Goal: Task Accomplishment & Management: Use online tool/utility

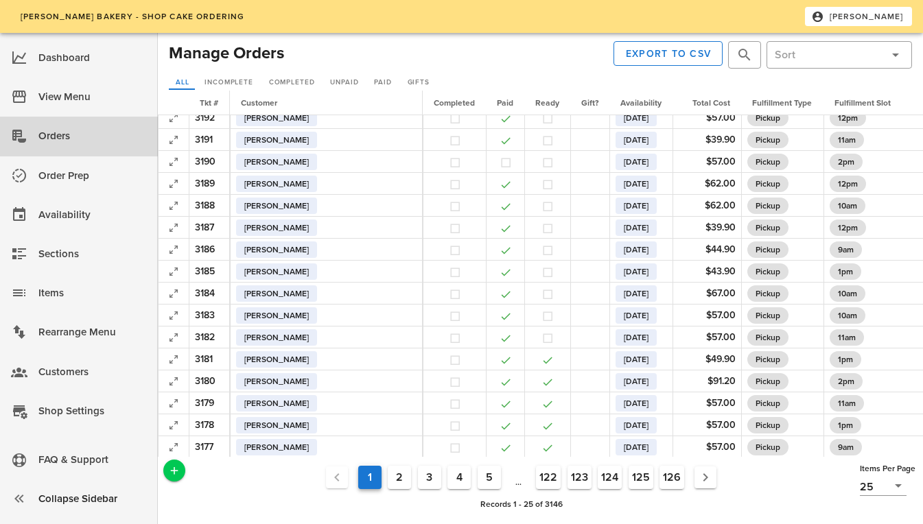
scroll to position [117, 0]
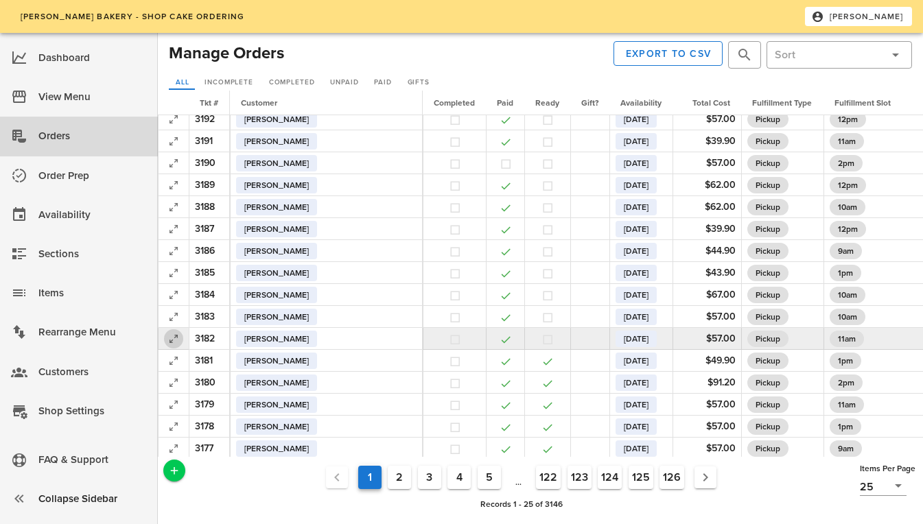
click at [174, 332] on icon "button" at bounding box center [173, 339] width 16 height 16
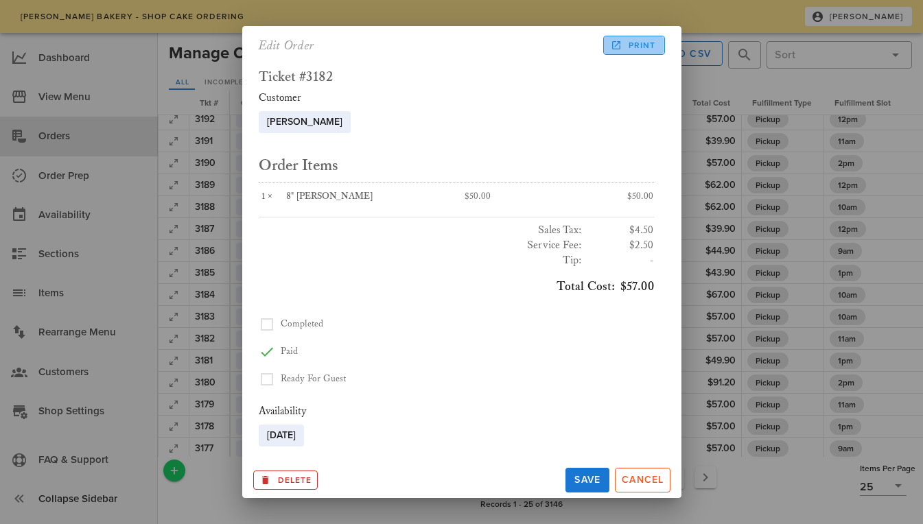
click at [636, 45] on span "Print" at bounding box center [634, 45] width 43 height 12
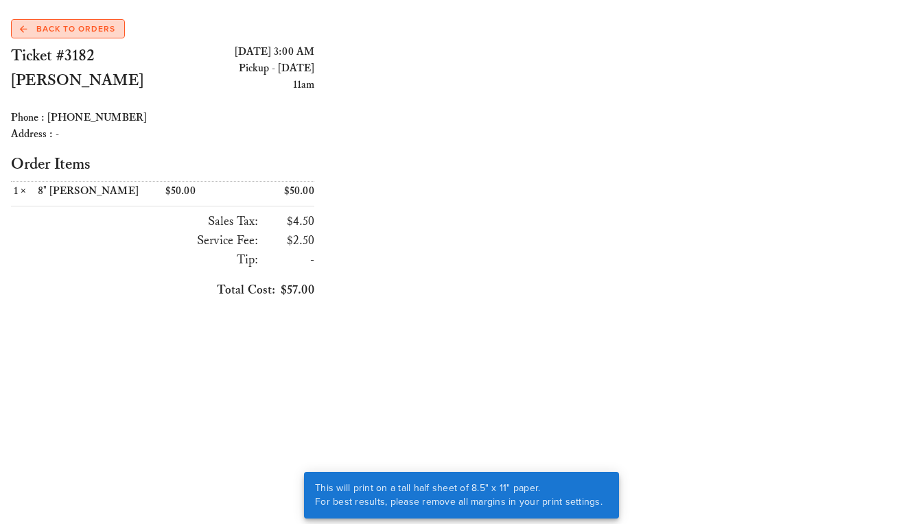
click at [64, 26] on span "Back to Orders" at bounding box center [67, 29] width 95 height 12
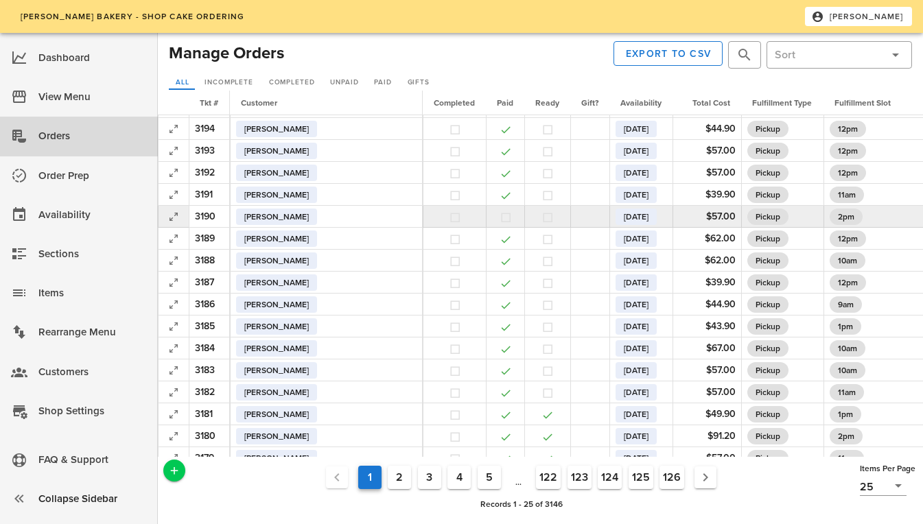
scroll to position [96, 0]
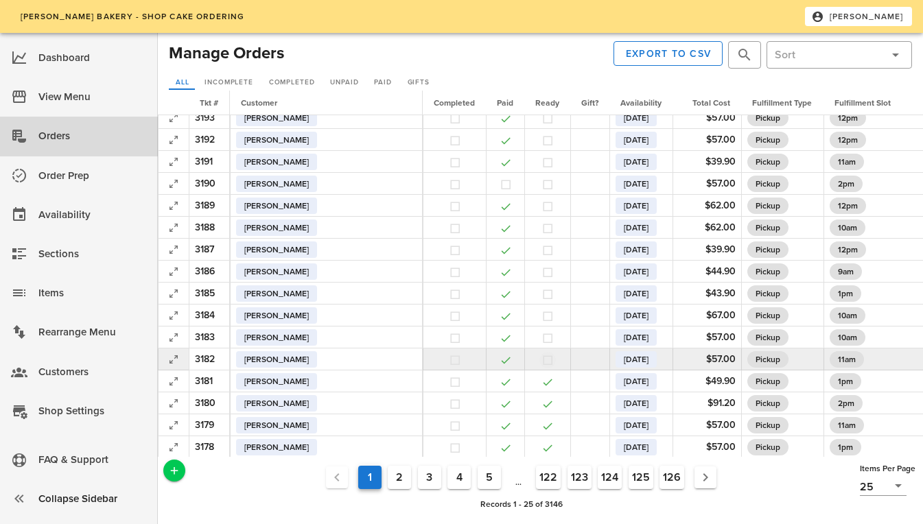
click at [542, 363] on button "button" at bounding box center [548, 360] width 12 height 12
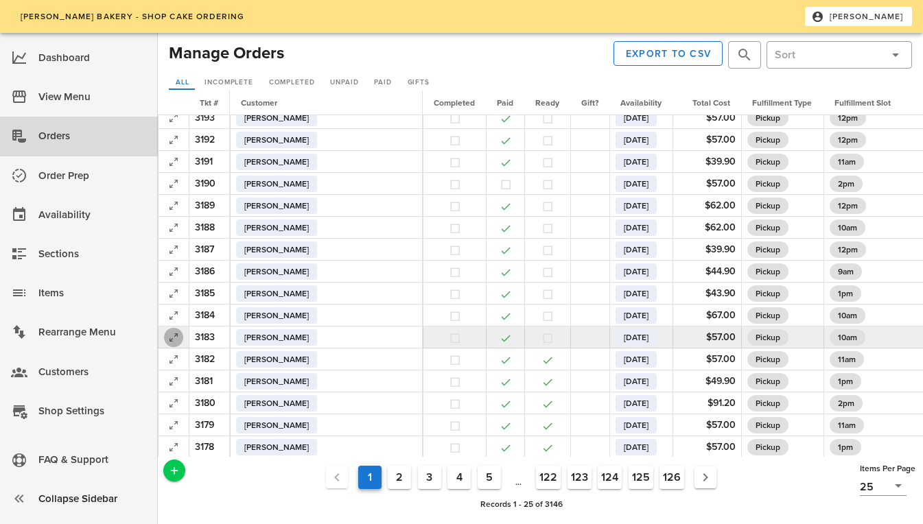
click at [176, 338] on icon "button" at bounding box center [173, 337] width 16 height 16
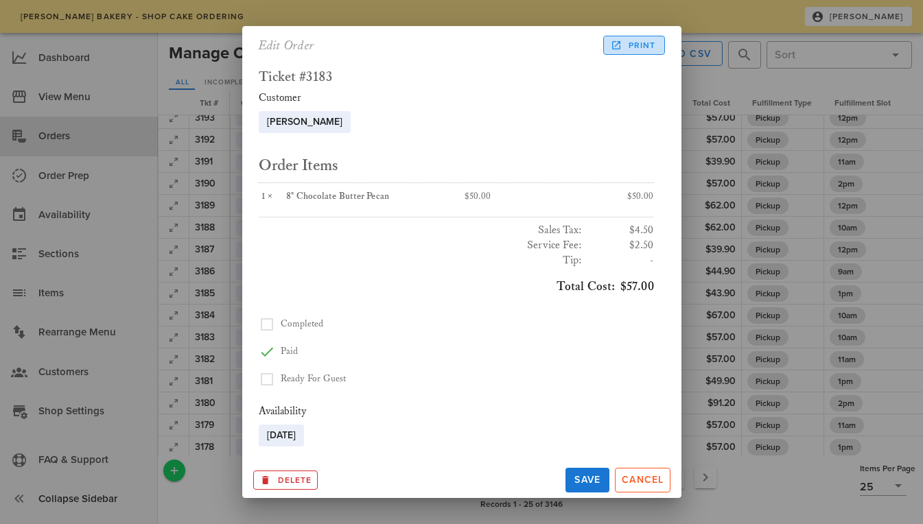
click at [638, 43] on span "Print" at bounding box center [634, 45] width 43 height 12
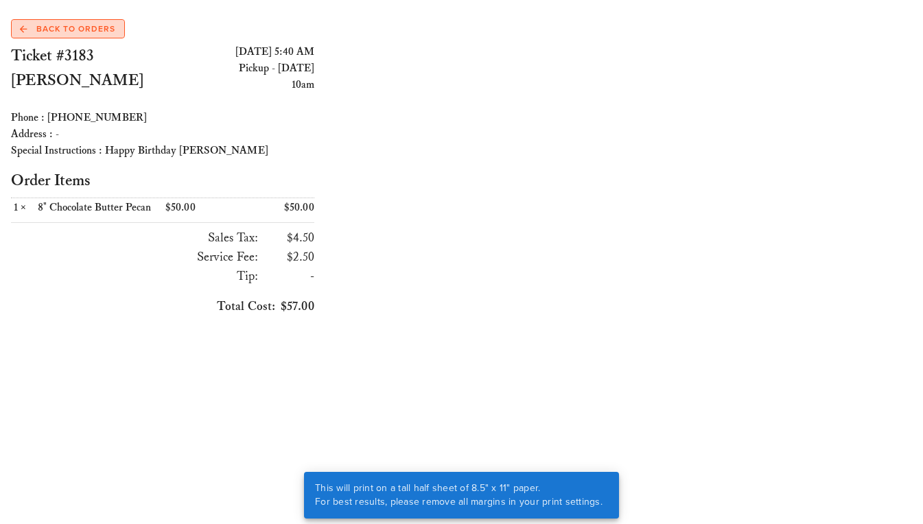
click at [65, 28] on span "Back to Orders" at bounding box center [67, 29] width 95 height 12
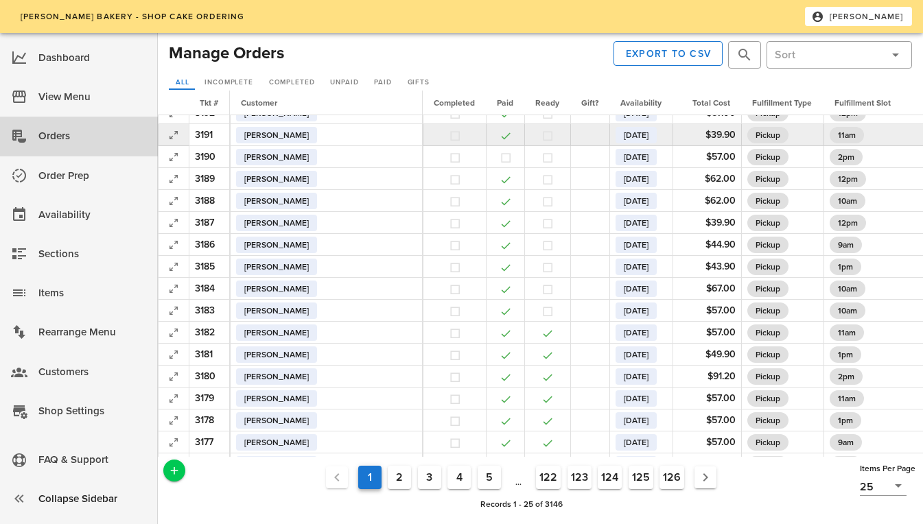
scroll to position [124, 0]
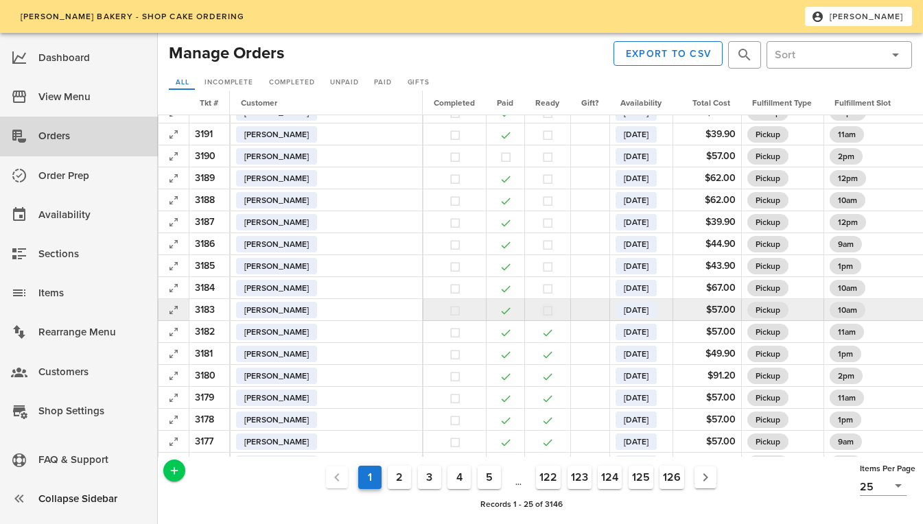
click at [542, 310] on button "button" at bounding box center [548, 311] width 12 height 12
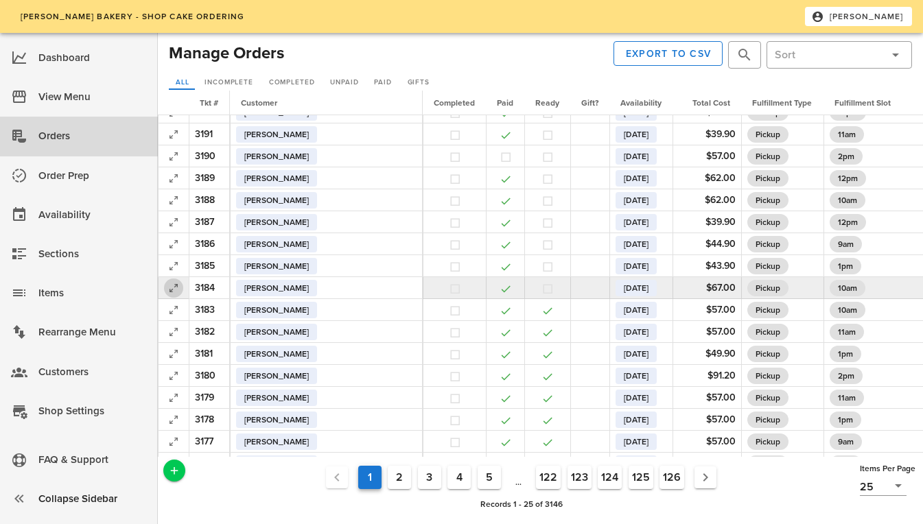
click at [174, 288] on icon "button" at bounding box center [173, 288] width 16 height 16
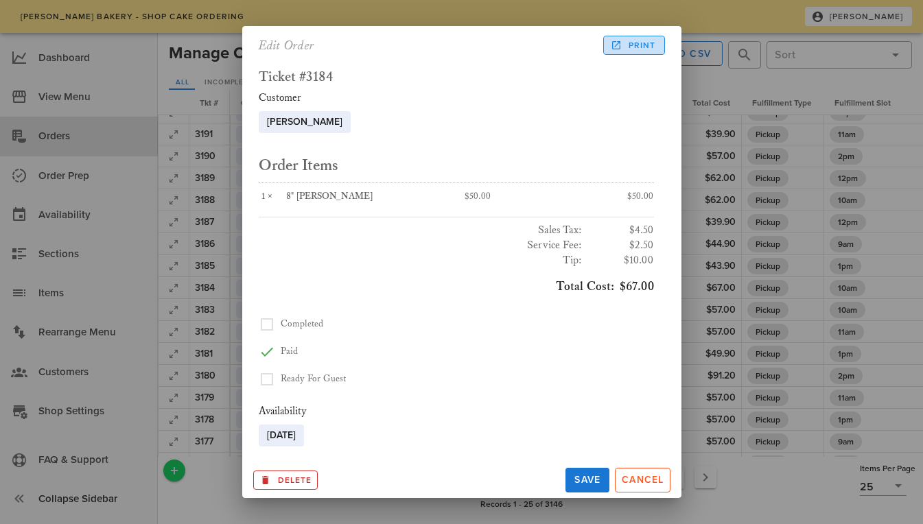
click at [632, 53] on link "Print" at bounding box center [633, 45] width 61 height 19
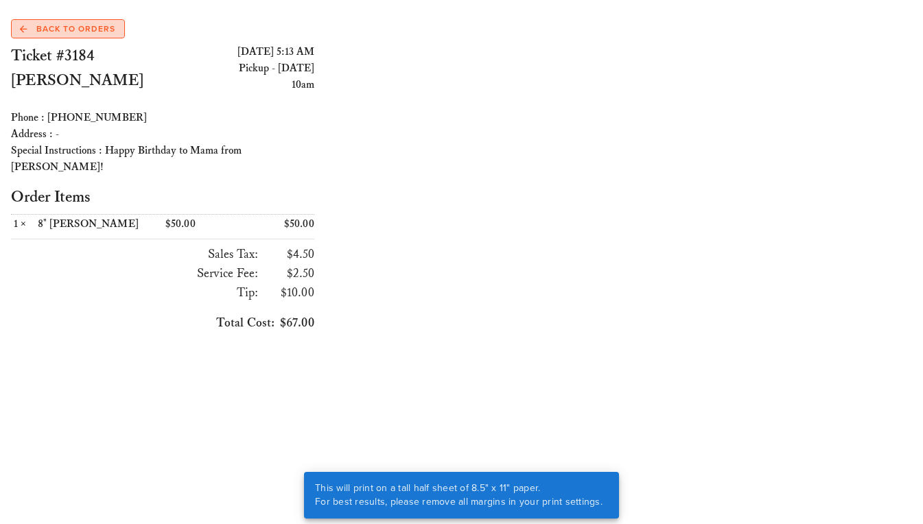
click at [95, 25] on span "Back to Orders" at bounding box center [67, 29] width 95 height 12
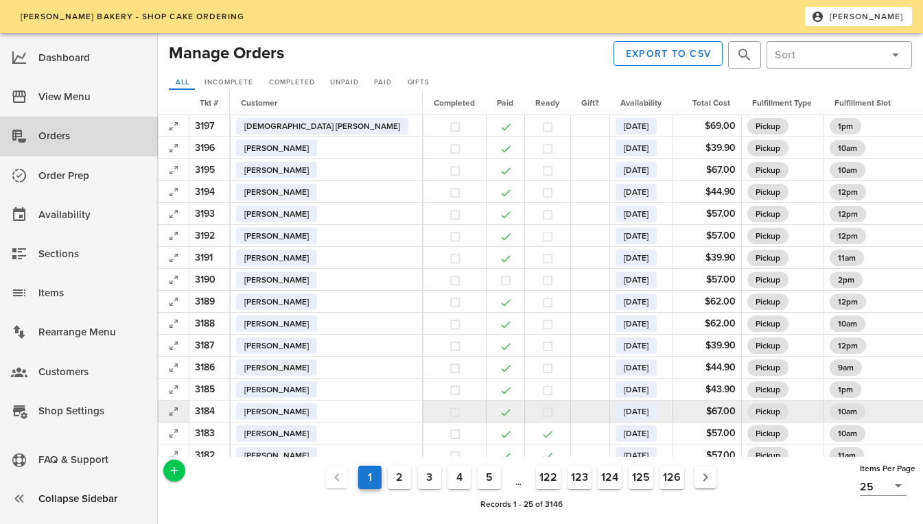
click at [542, 411] on button "button" at bounding box center [548, 412] width 12 height 12
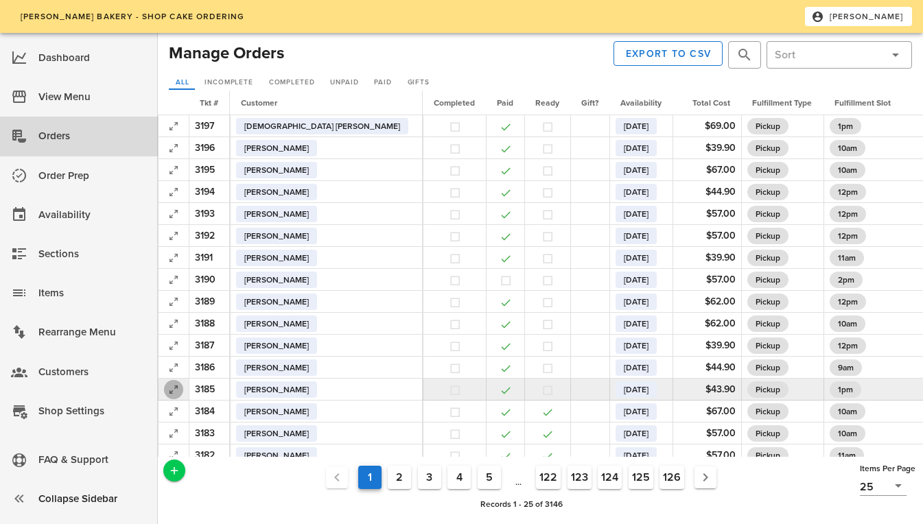
click at [171, 392] on icon "button" at bounding box center [173, 390] width 16 height 16
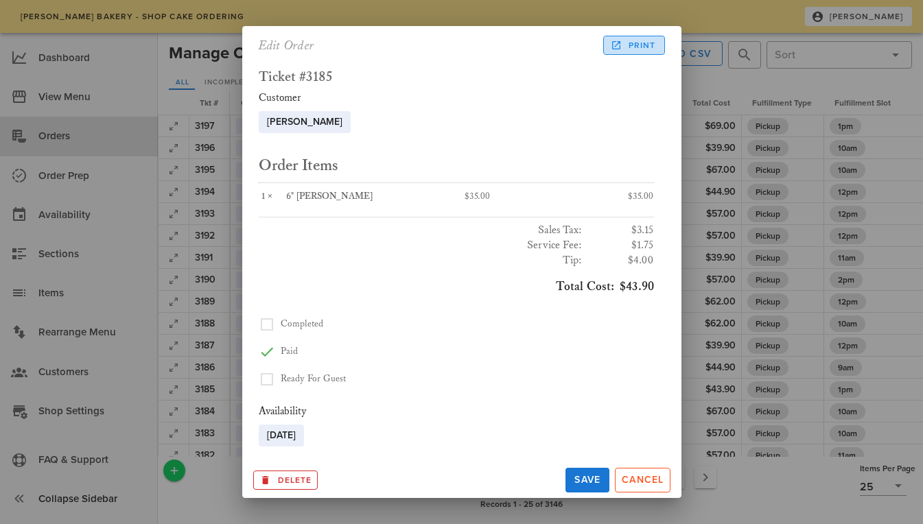
click at [642, 47] on span "Print" at bounding box center [634, 45] width 43 height 12
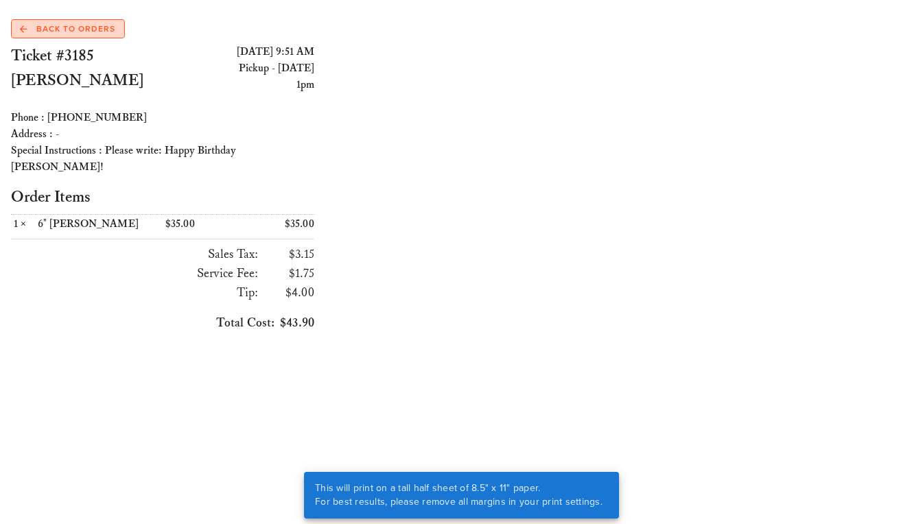
click at [69, 28] on span "Back to Orders" at bounding box center [67, 29] width 95 height 12
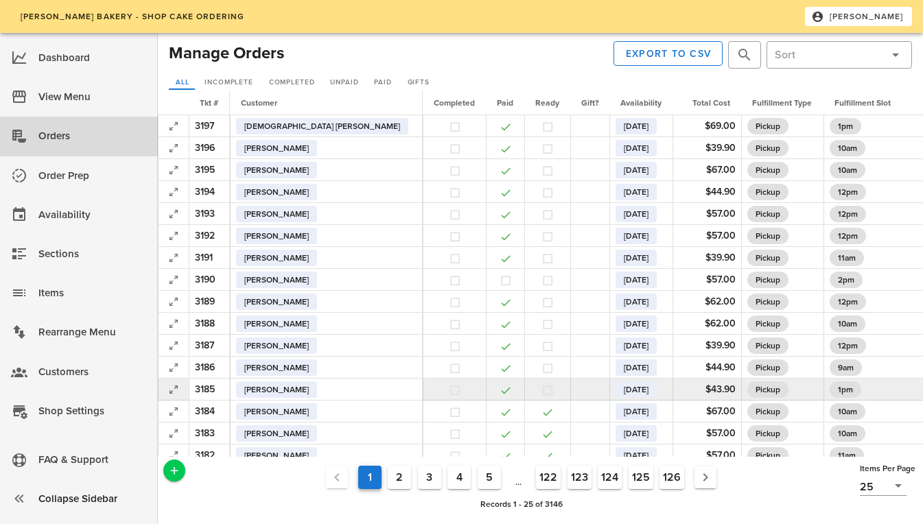
click at [542, 389] on button "button" at bounding box center [548, 390] width 12 height 12
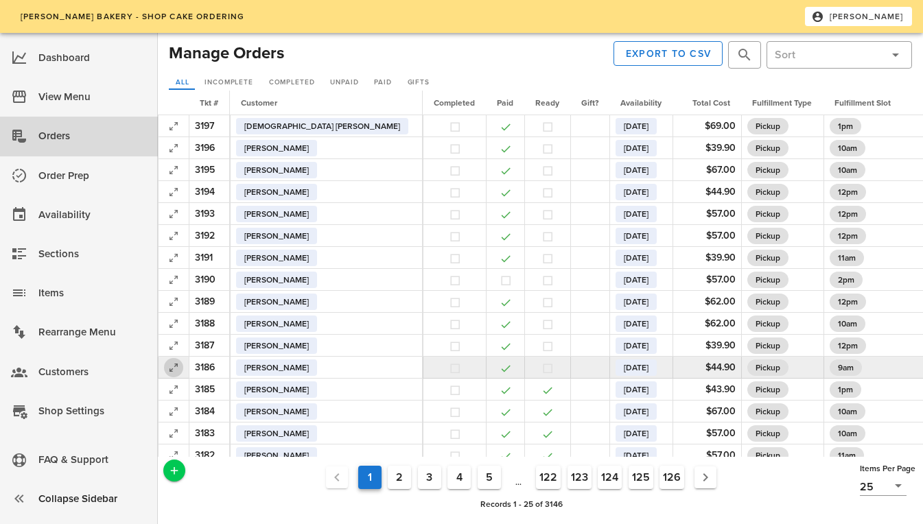
click at [173, 366] on icon "button" at bounding box center [173, 368] width 16 height 16
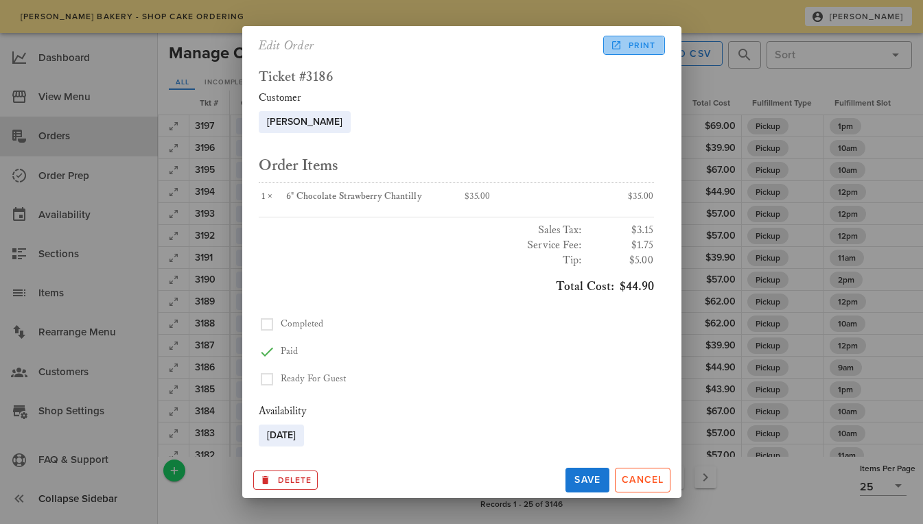
click at [623, 38] on link "Print" at bounding box center [633, 45] width 61 height 19
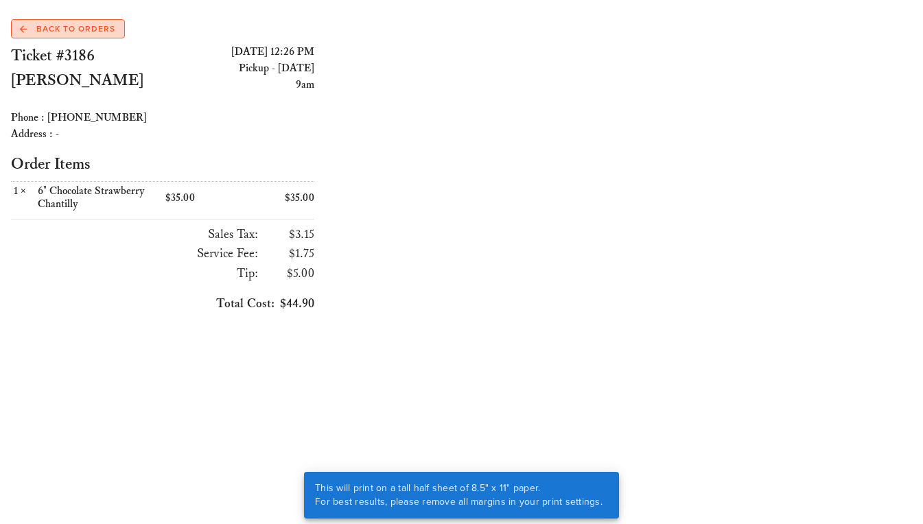
click at [55, 31] on span "Back to Orders" at bounding box center [67, 29] width 95 height 12
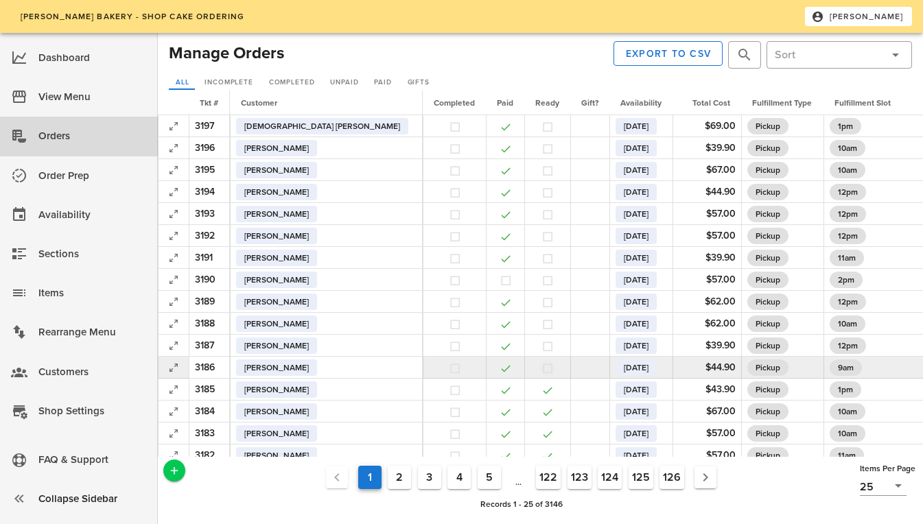
click at [542, 369] on button "button" at bounding box center [548, 368] width 12 height 12
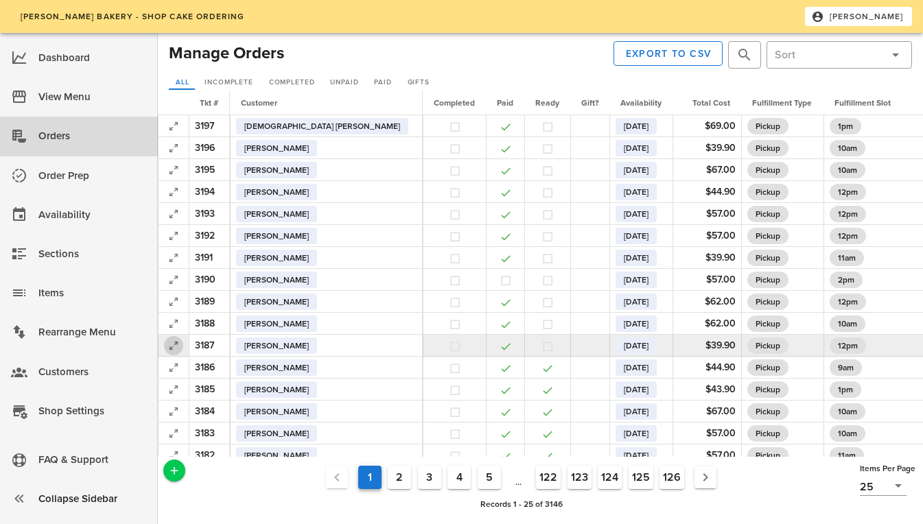
click at [181, 340] on icon "button" at bounding box center [173, 346] width 16 height 16
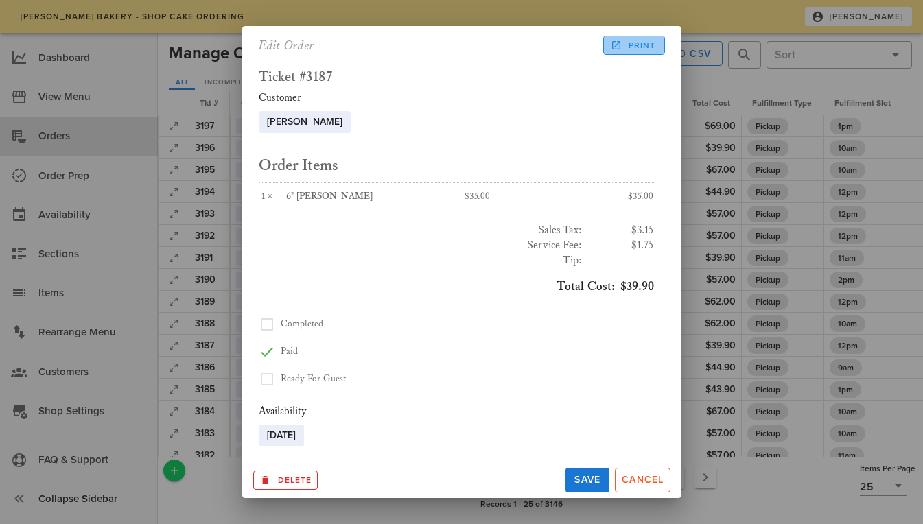
click at [628, 47] on span "Print" at bounding box center [634, 45] width 43 height 12
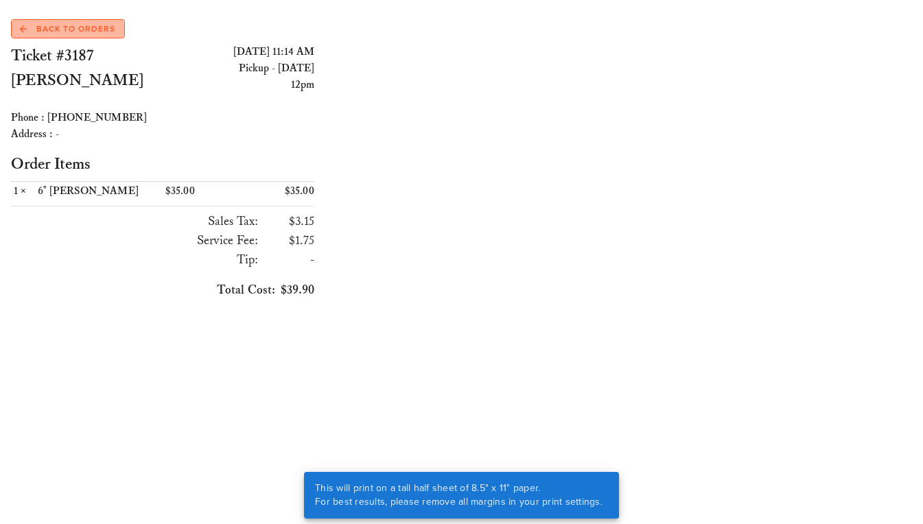
click at [55, 27] on span "Back to Orders" at bounding box center [67, 29] width 95 height 12
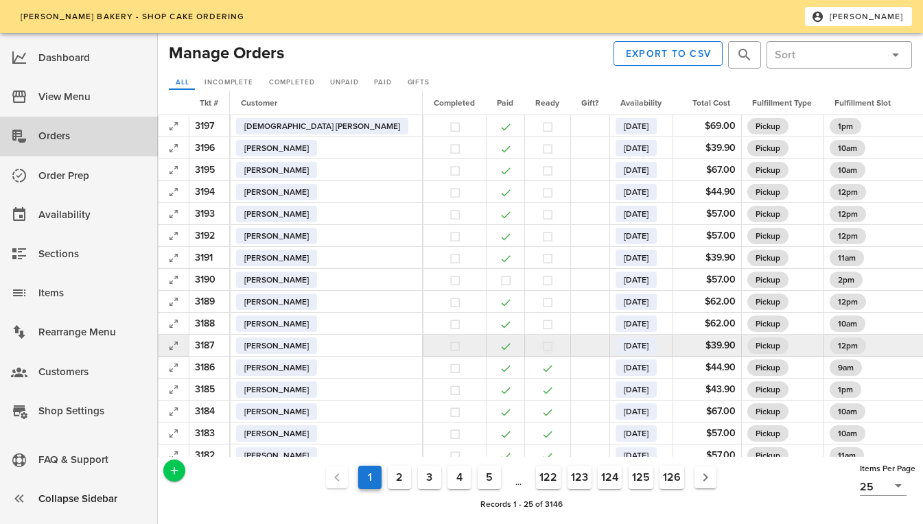
click at [542, 347] on button "button" at bounding box center [548, 346] width 12 height 12
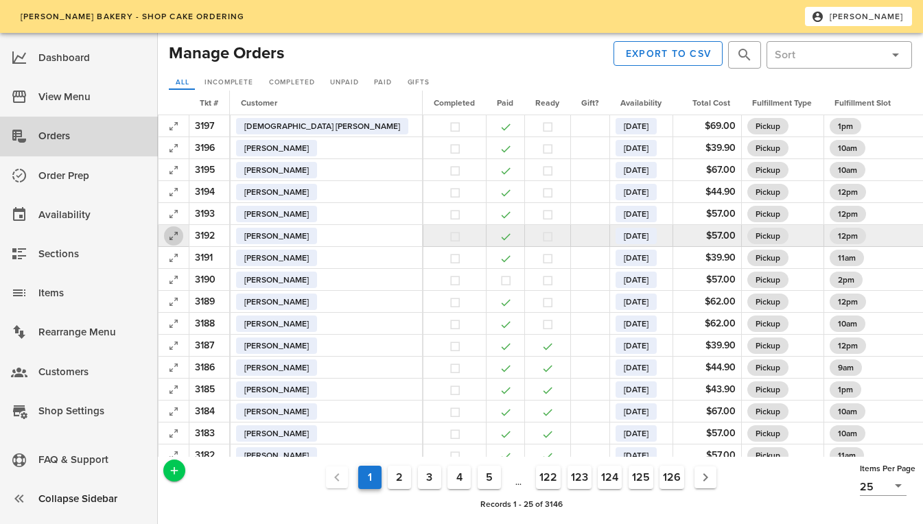
click at [174, 235] on icon "button" at bounding box center [173, 236] width 16 height 16
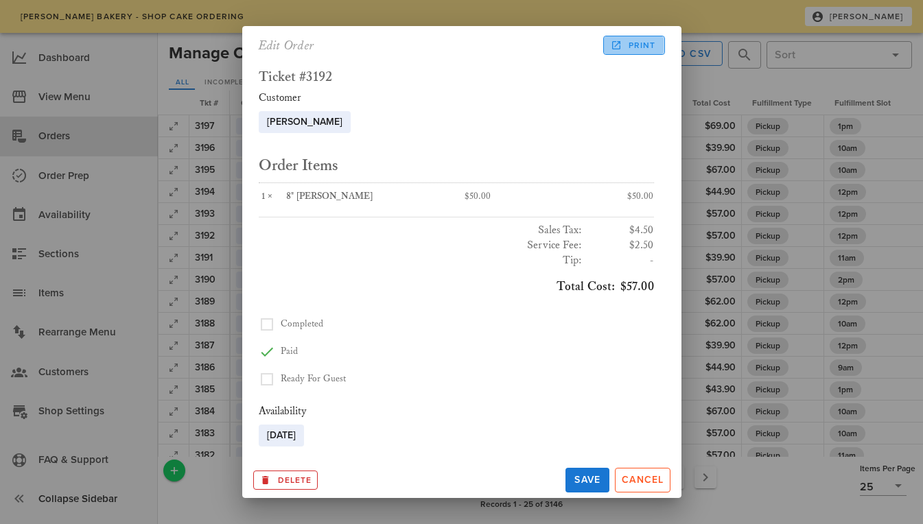
click at [642, 45] on span "Print" at bounding box center [634, 45] width 43 height 12
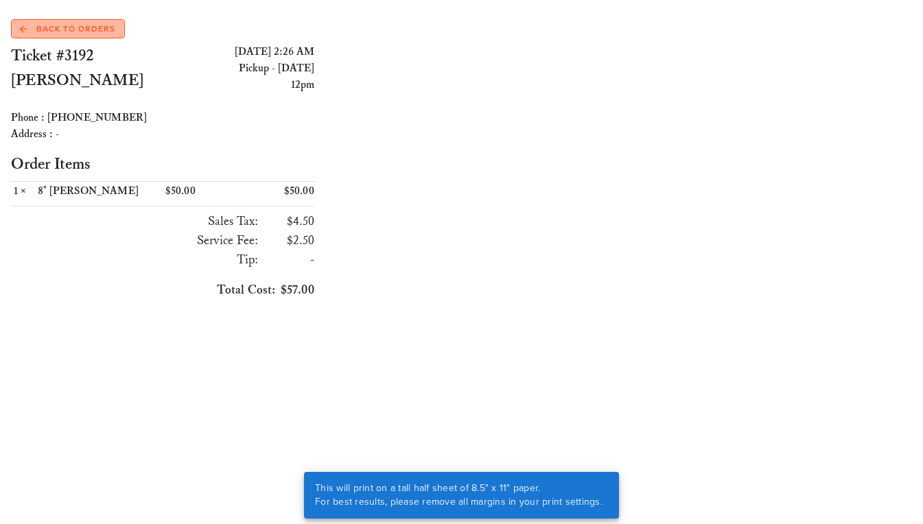
click at [37, 30] on span "Back to Orders" at bounding box center [67, 29] width 95 height 12
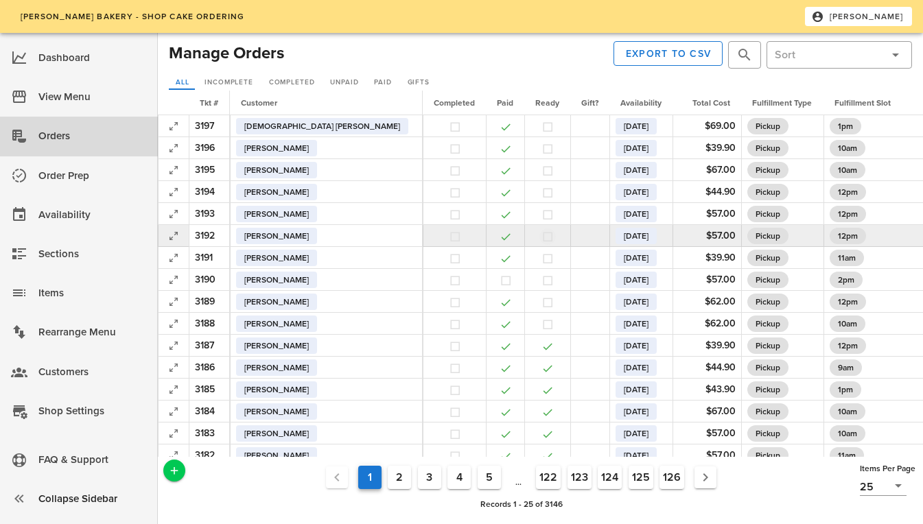
click at [542, 236] on button "button" at bounding box center [548, 237] width 12 height 12
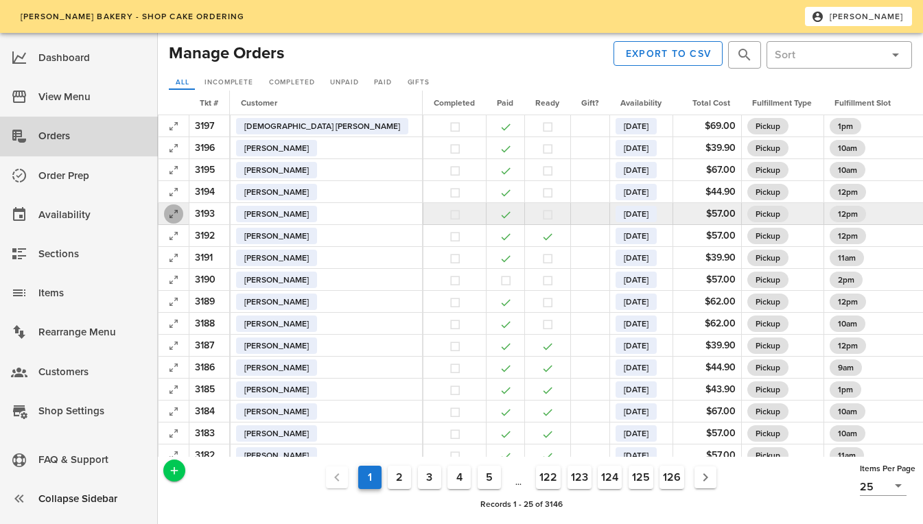
click at [170, 213] on icon "button" at bounding box center [173, 214] width 16 height 16
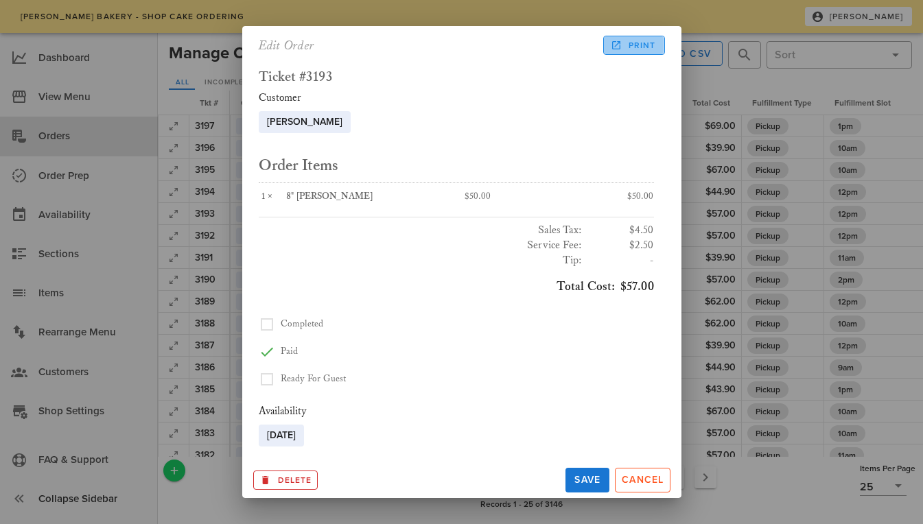
click at [637, 46] on span "Print" at bounding box center [634, 45] width 43 height 12
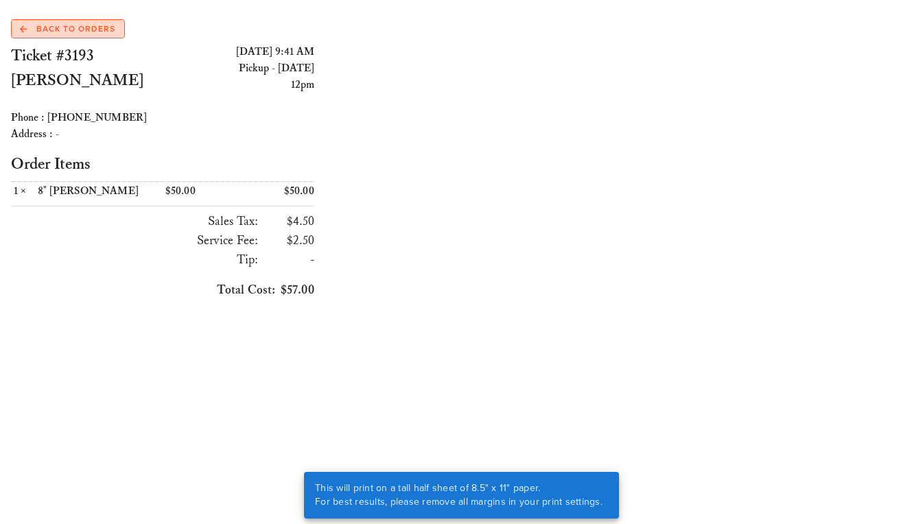
click at [86, 28] on span "Back to Orders" at bounding box center [67, 29] width 95 height 12
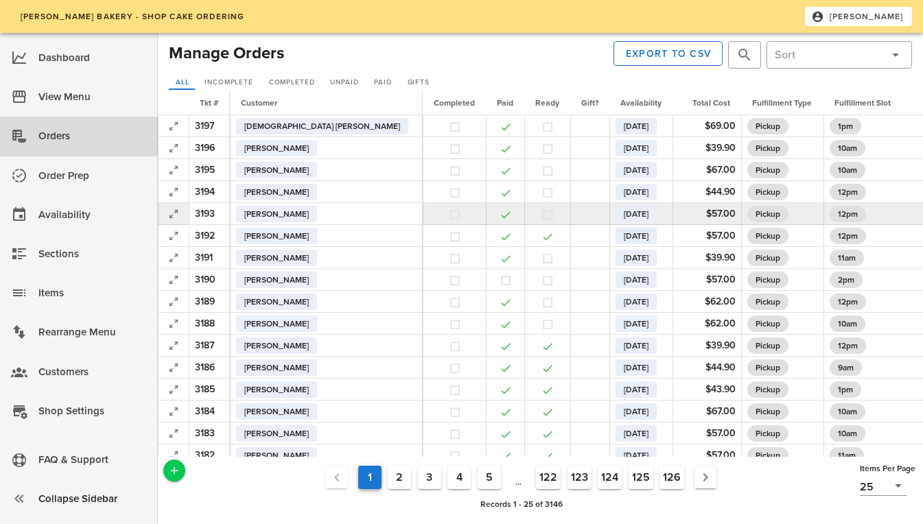
click at [542, 212] on button "button" at bounding box center [548, 215] width 12 height 12
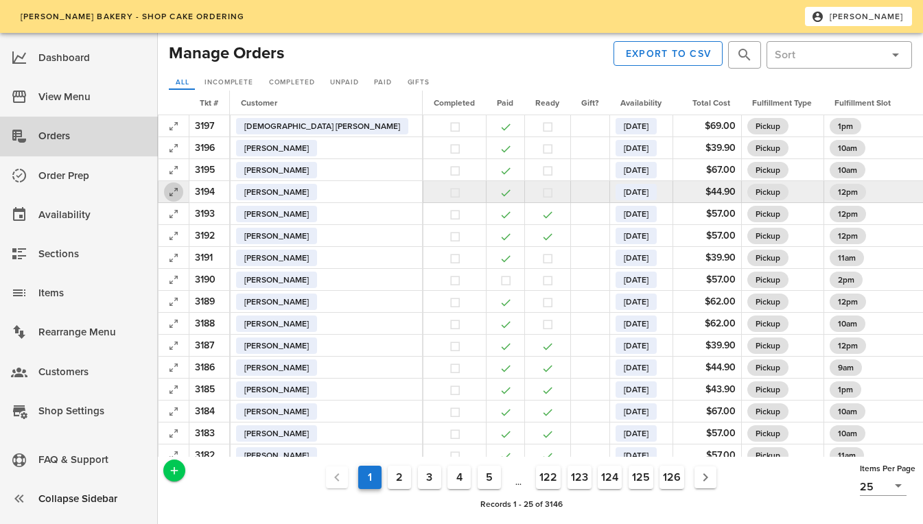
click at [176, 192] on icon "button" at bounding box center [173, 192] width 16 height 16
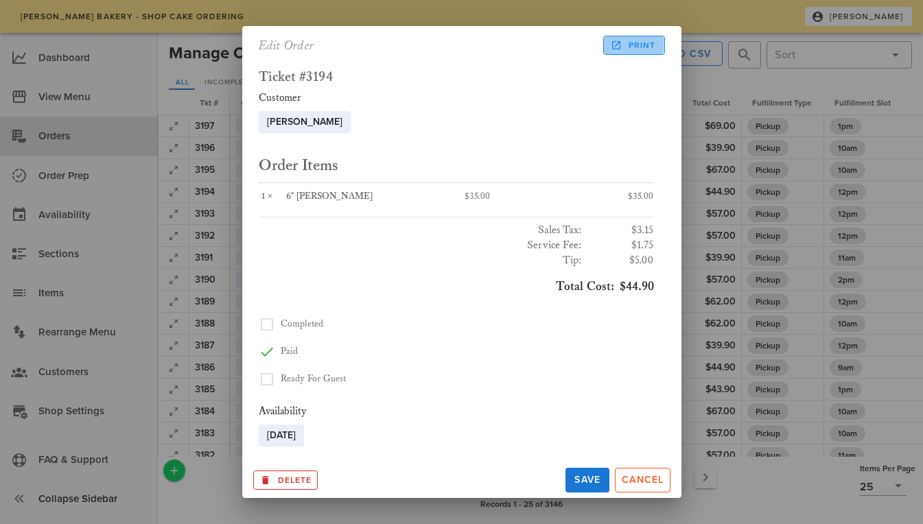
click at [639, 43] on span "Print" at bounding box center [634, 45] width 43 height 12
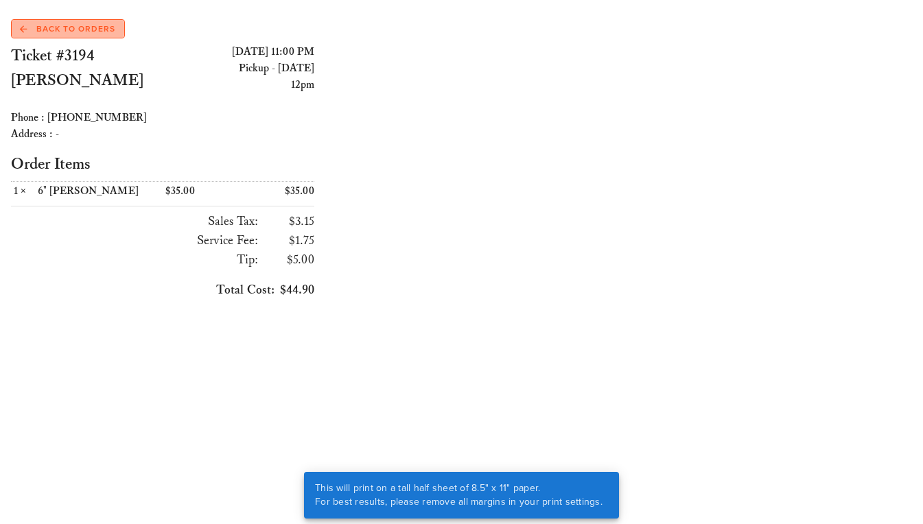
click at [81, 28] on span "Back to Orders" at bounding box center [67, 29] width 95 height 12
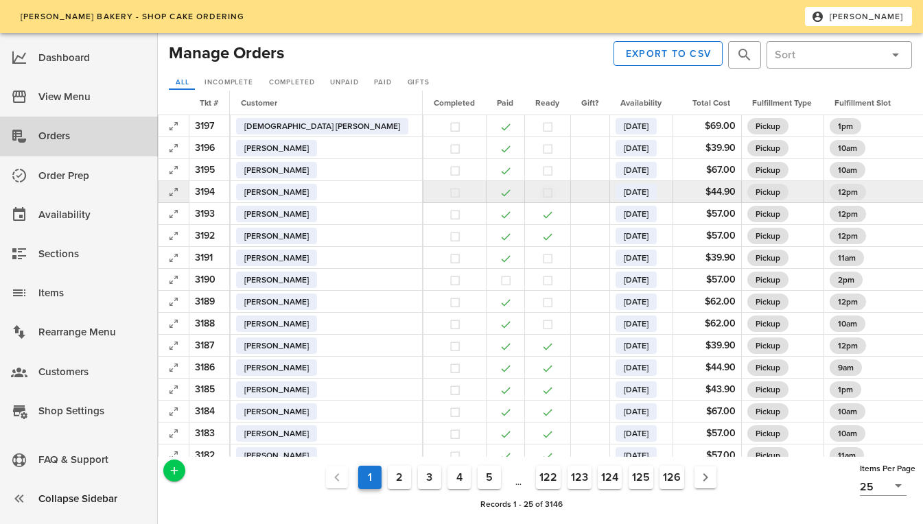
click at [542, 192] on button "button" at bounding box center [548, 193] width 12 height 12
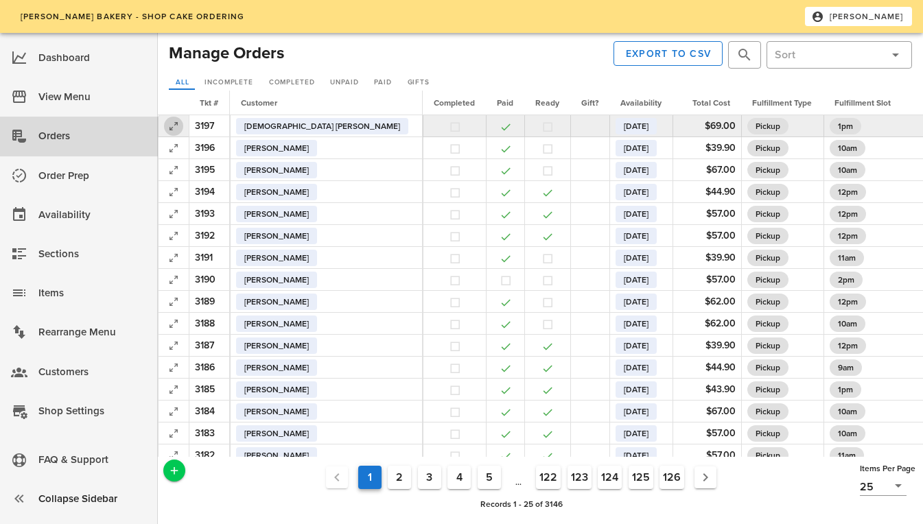
click at [178, 124] on icon "button" at bounding box center [173, 126] width 16 height 16
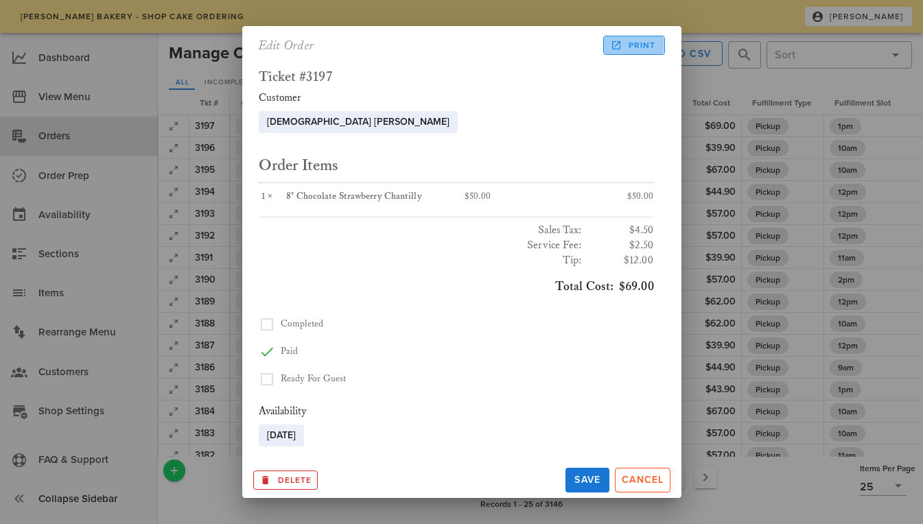
click at [630, 45] on span "Print" at bounding box center [634, 45] width 43 height 12
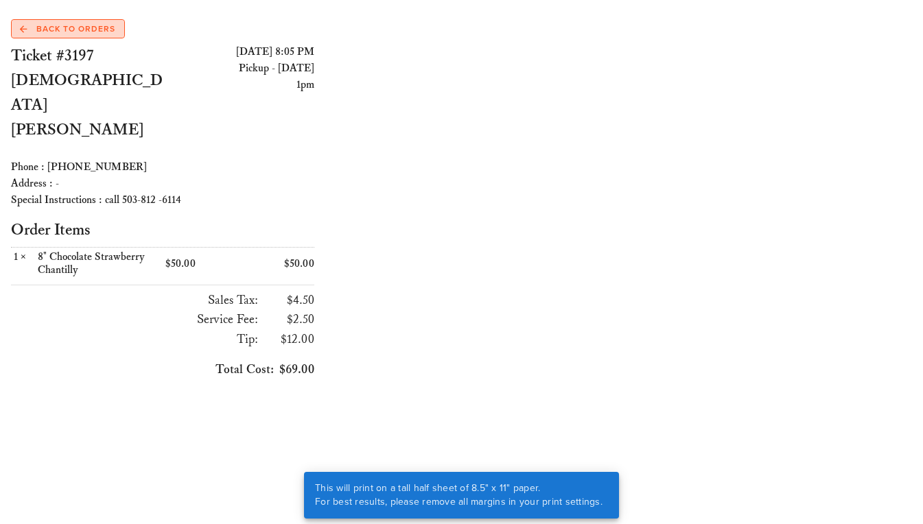
click at [104, 27] on span "Back to Orders" at bounding box center [67, 29] width 95 height 12
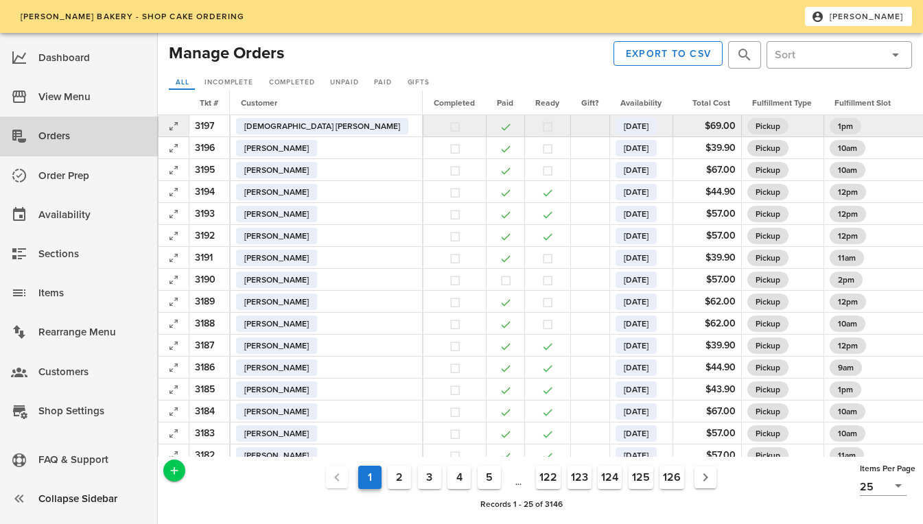
click at [542, 126] on button "button" at bounding box center [548, 127] width 12 height 12
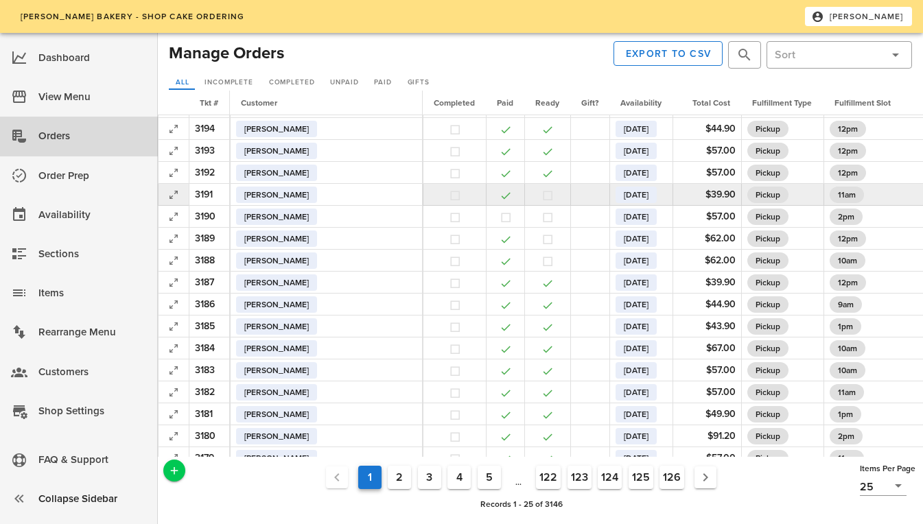
scroll to position [62, 0]
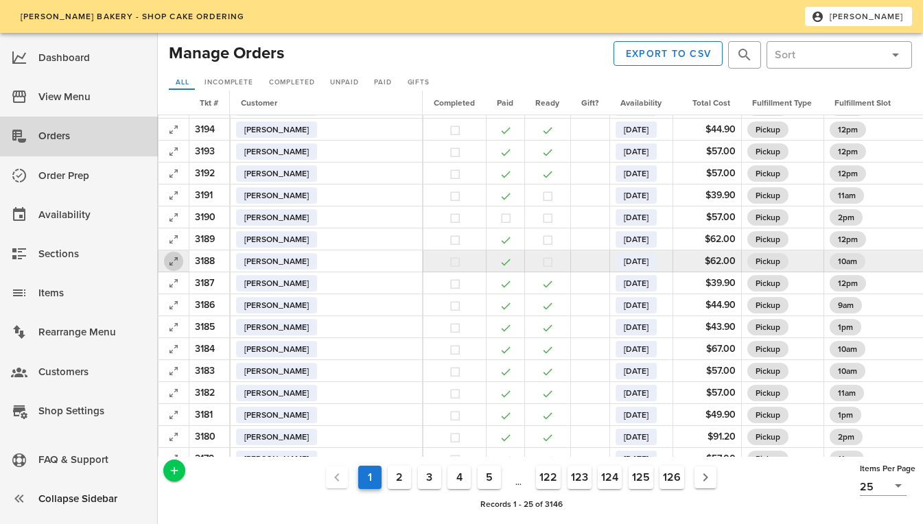
click at [170, 259] on icon "button" at bounding box center [173, 261] width 16 height 16
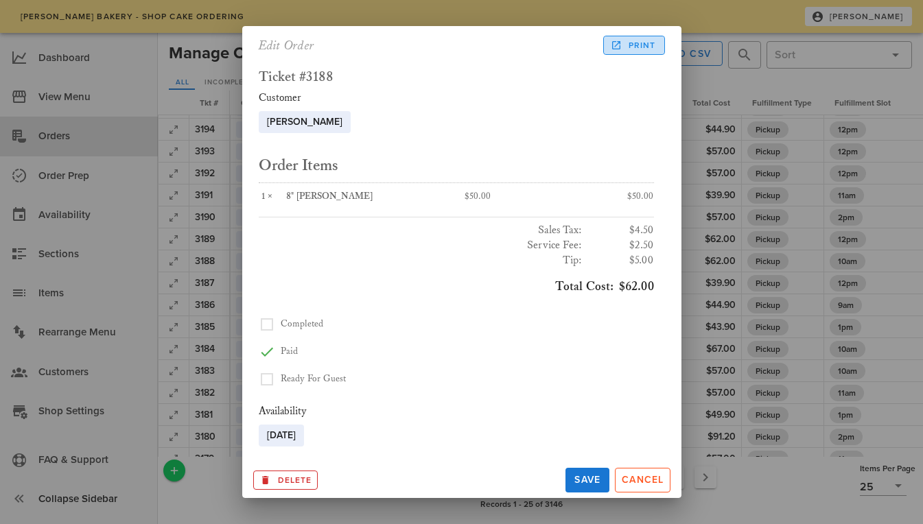
click at [629, 45] on span "Print" at bounding box center [634, 45] width 43 height 12
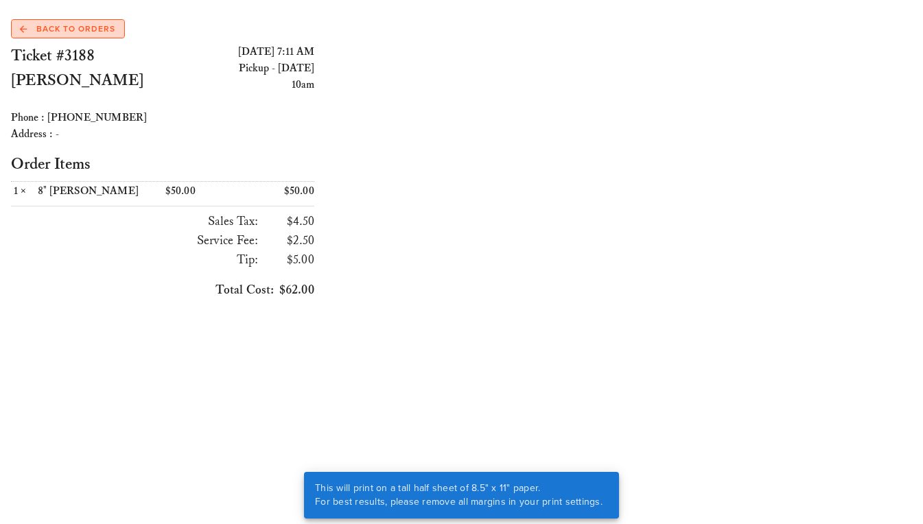
click at [85, 27] on span "Back to Orders" at bounding box center [67, 29] width 95 height 12
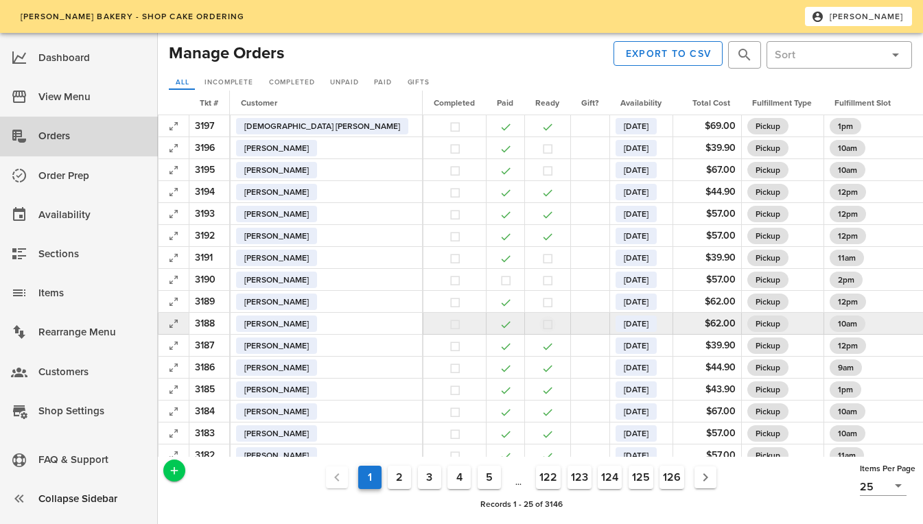
click at [542, 321] on button "button" at bounding box center [548, 324] width 12 height 12
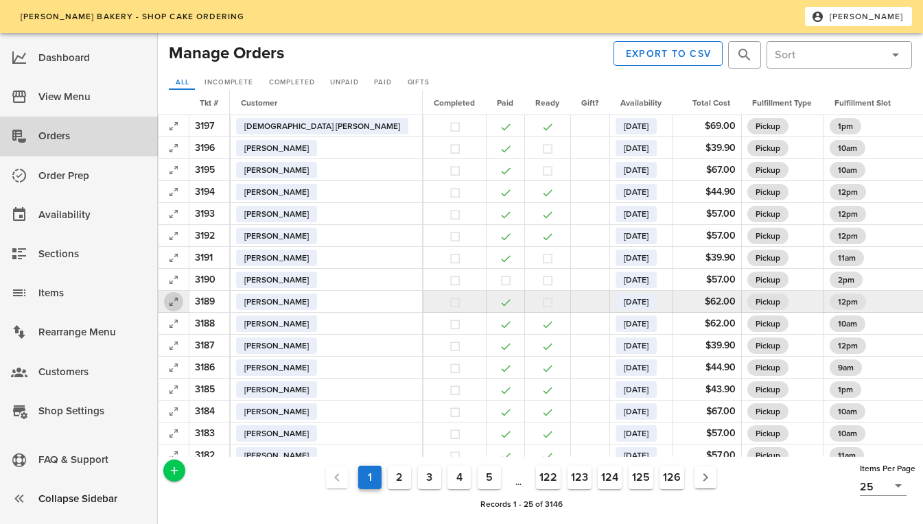
click at [174, 303] on icon "button" at bounding box center [173, 302] width 16 height 16
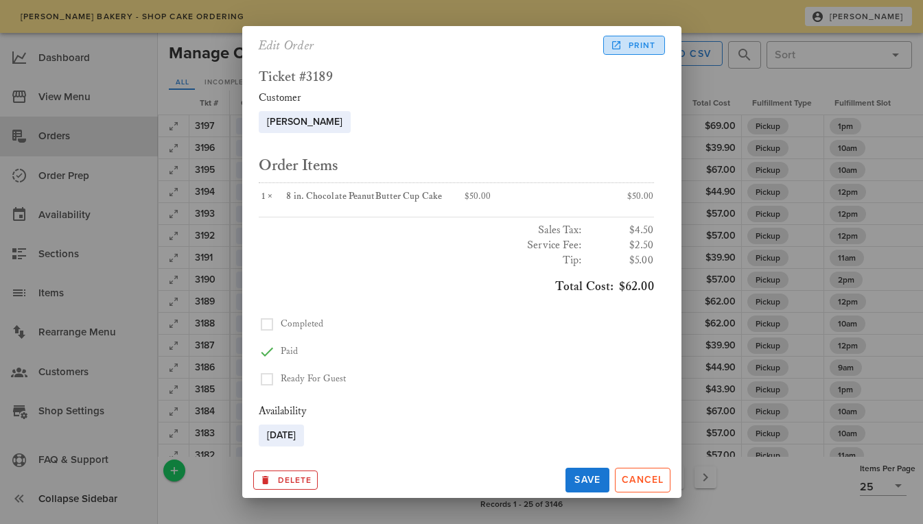
click at [627, 47] on span "Print" at bounding box center [634, 45] width 43 height 12
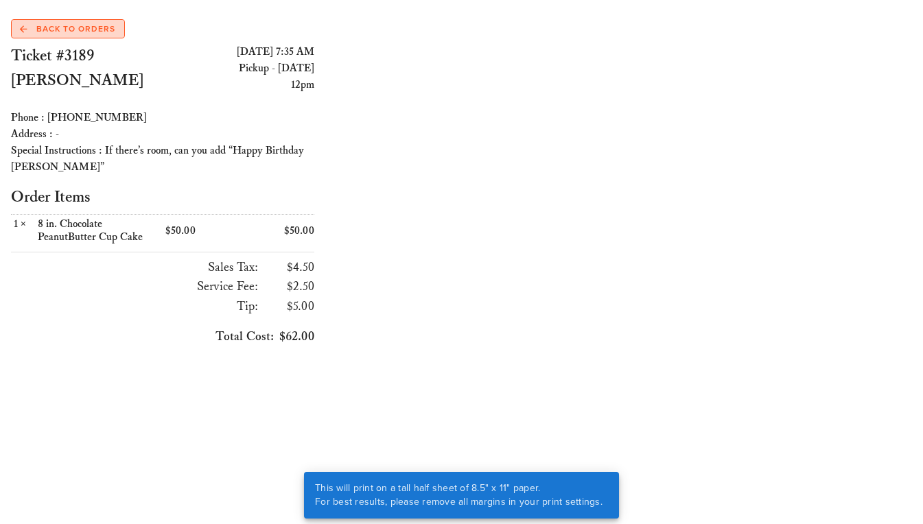
click at [81, 23] on span "Back to Orders" at bounding box center [67, 29] width 95 height 12
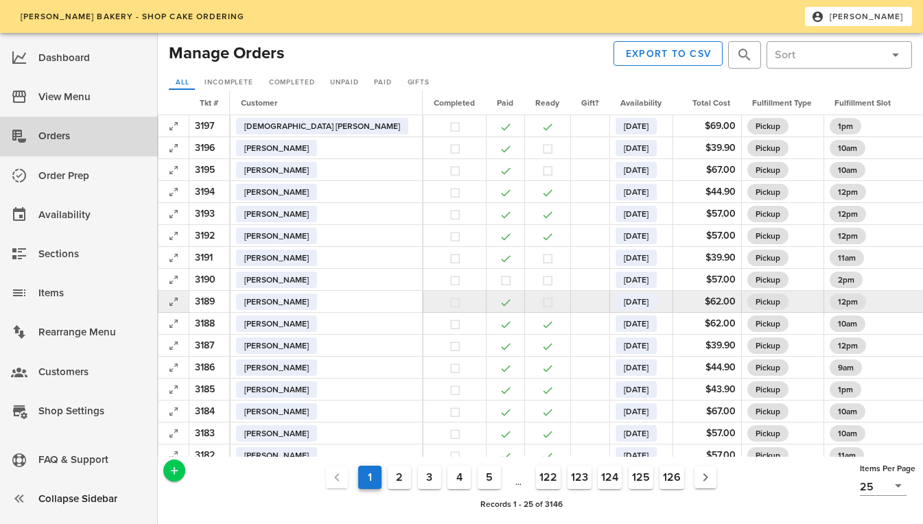
click at [542, 301] on button "button" at bounding box center [548, 303] width 12 height 12
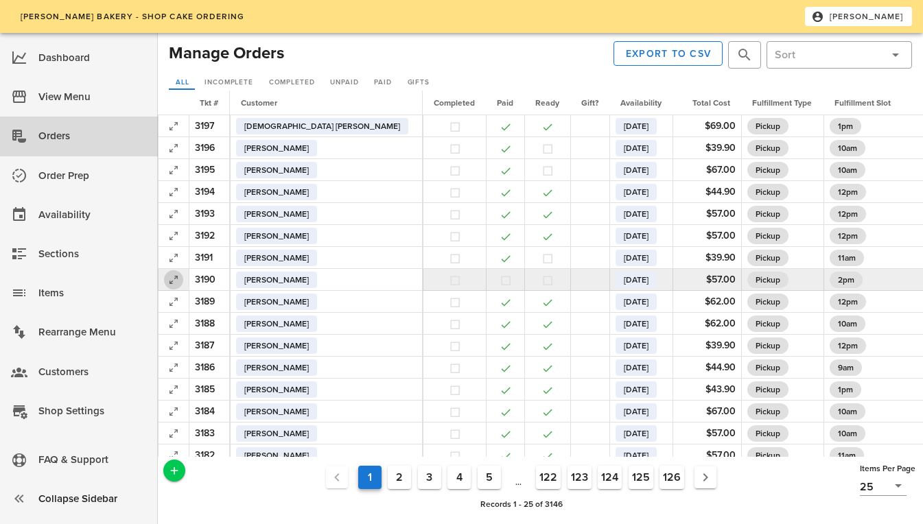
click at [173, 280] on icon "button" at bounding box center [173, 280] width 16 height 16
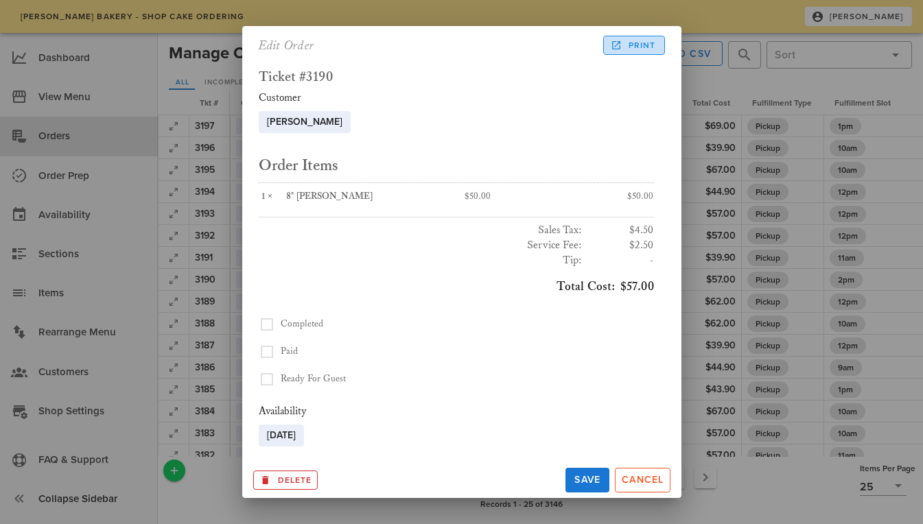
click at [628, 42] on span "Print" at bounding box center [634, 45] width 43 height 12
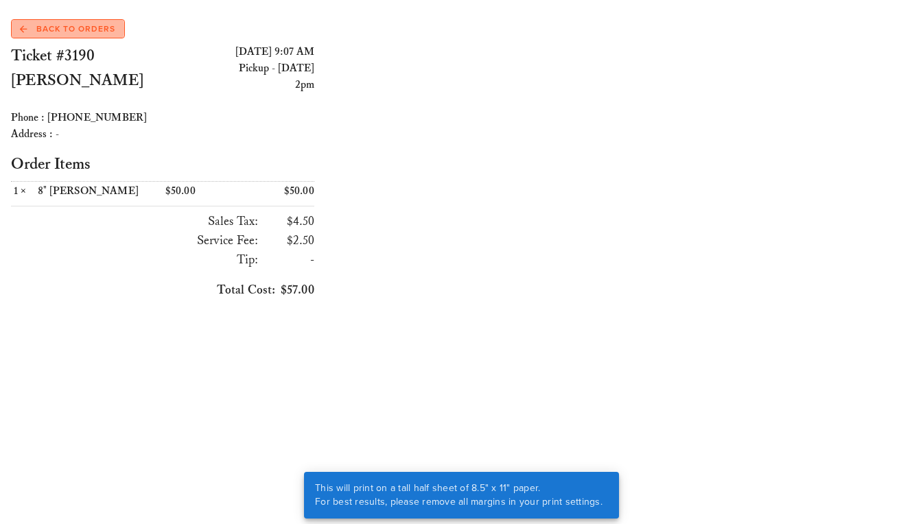
click at [58, 23] on span "Back to Orders" at bounding box center [67, 29] width 95 height 12
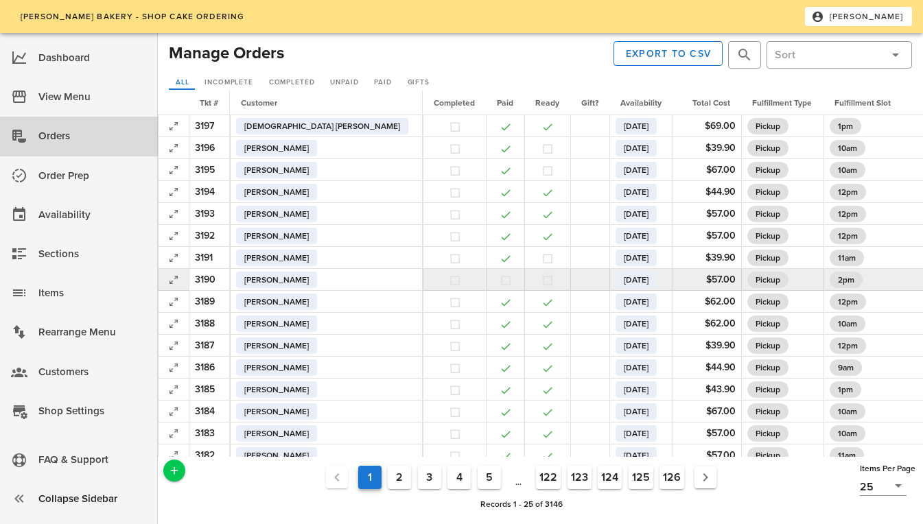
click at [542, 281] on button "button" at bounding box center [548, 281] width 12 height 12
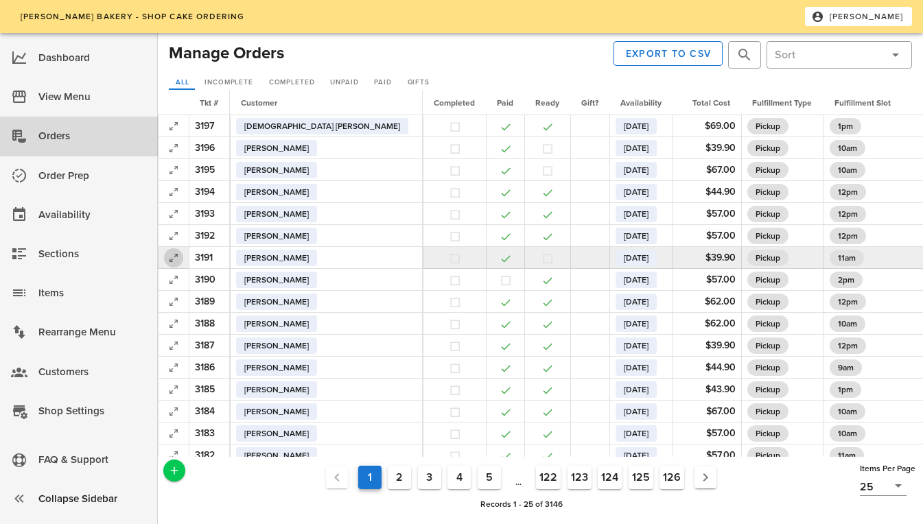
click at [178, 256] on icon "button" at bounding box center [173, 258] width 16 height 16
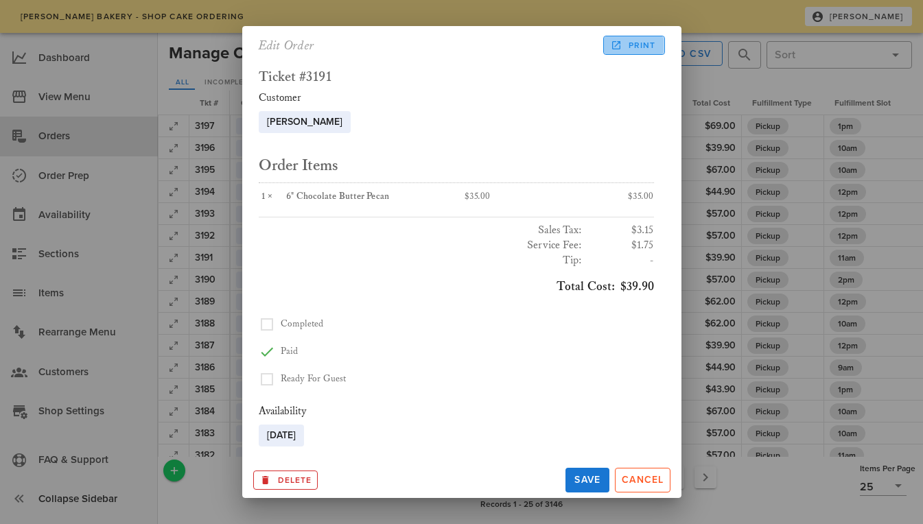
click at [626, 42] on span "Print" at bounding box center [634, 45] width 43 height 12
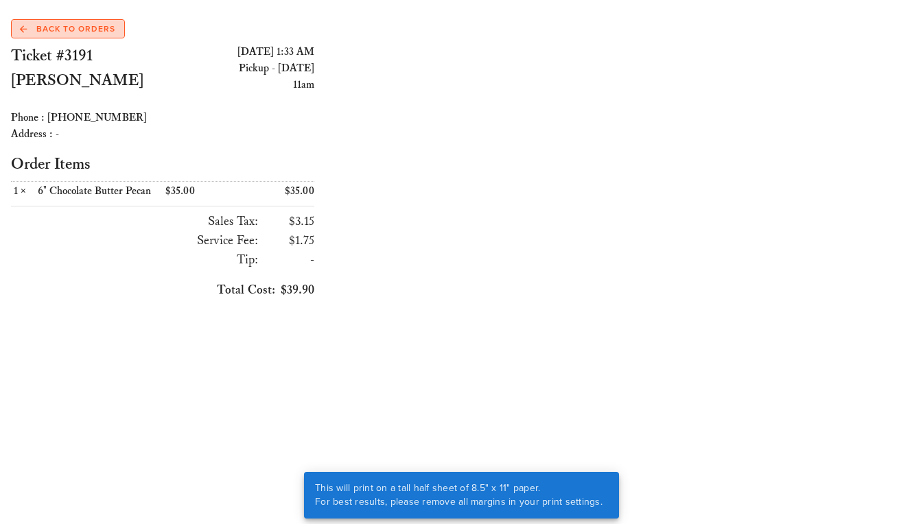
click at [79, 29] on span "Back to Orders" at bounding box center [67, 29] width 95 height 12
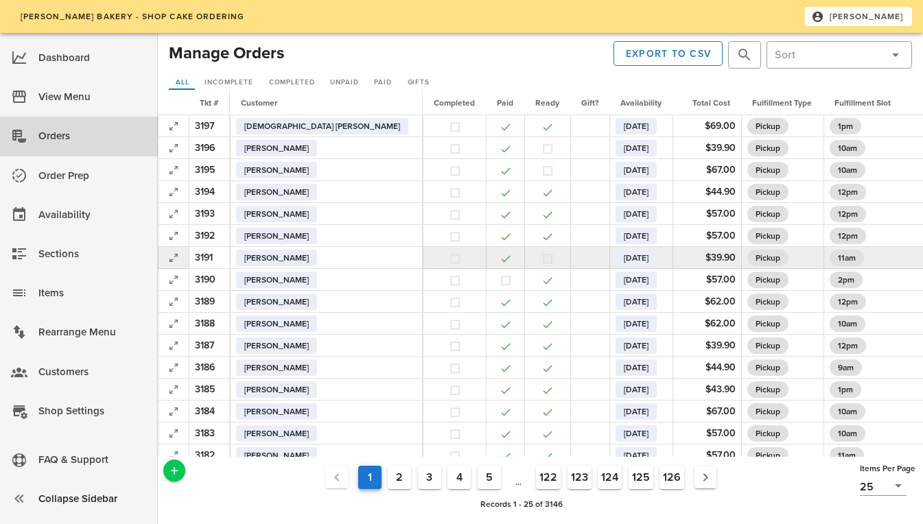
click at [542, 253] on button "button" at bounding box center [548, 259] width 12 height 12
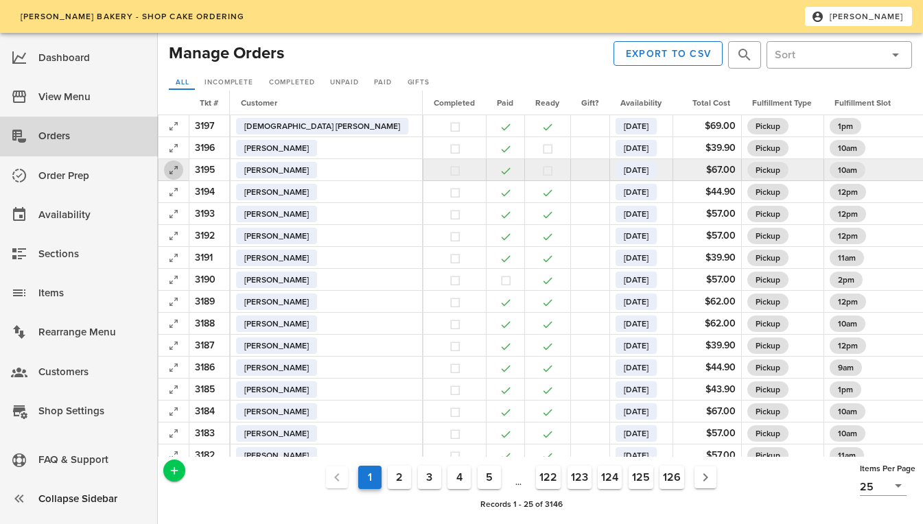
click at [172, 169] on icon "button" at bounding box center [173, 170] width 16 height 16
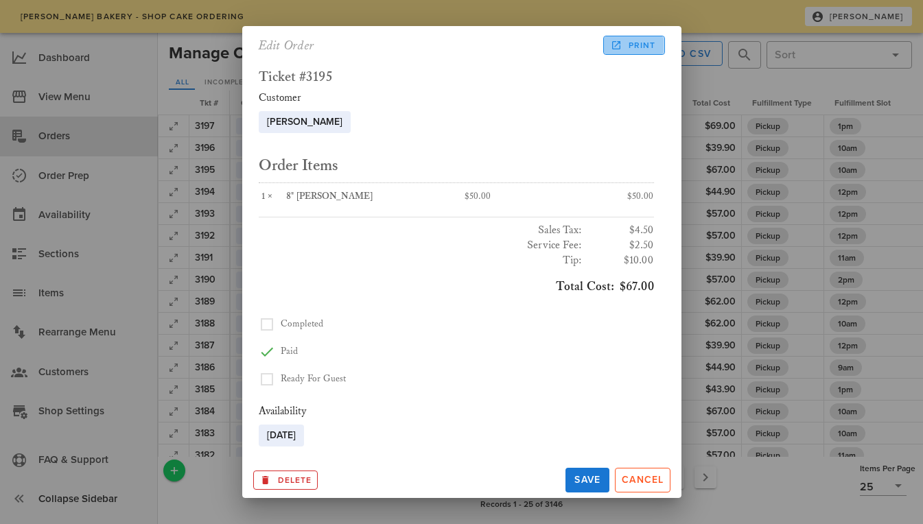
click at [625, 45] on span "Print" at bounding box center [634, 45] width 43 height 12
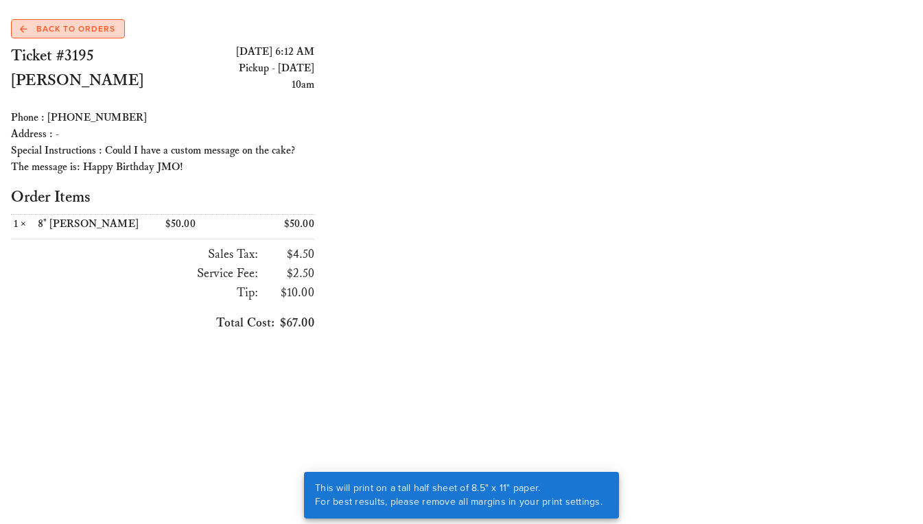
click at [48, 22] on link "Back to Orders" at bounding box center [68, 28] width 114 height 19
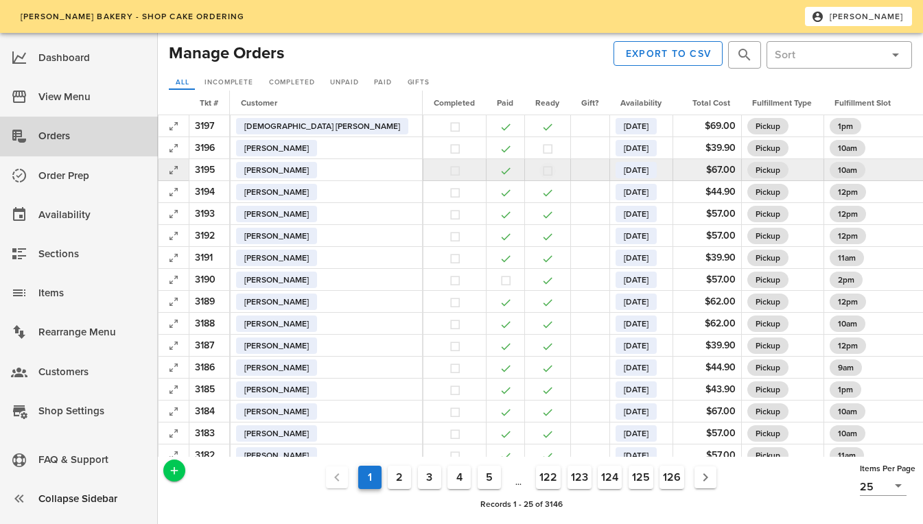
click at [542, 168] on button "button" at bounding box center [548, 171] width 12 height 12
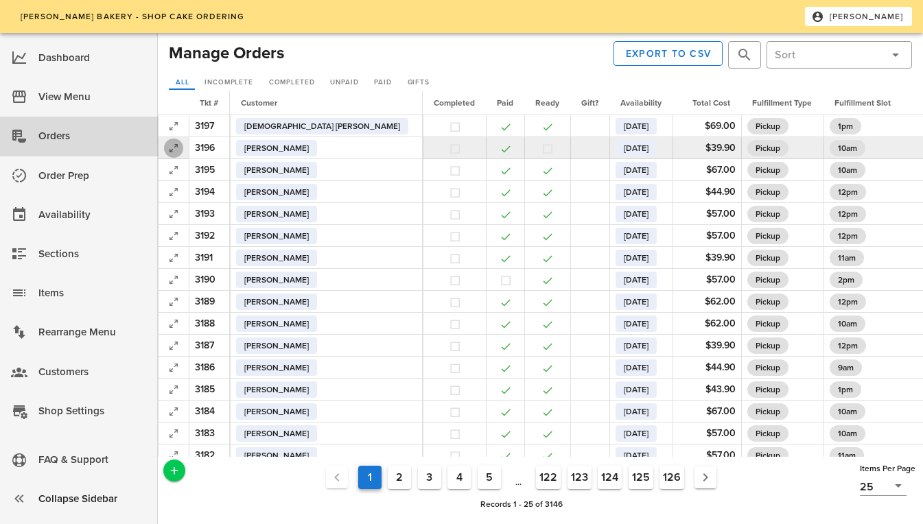
click at [170, 148] on icon "button" at bounding box center [173, 148] width 16 height 16
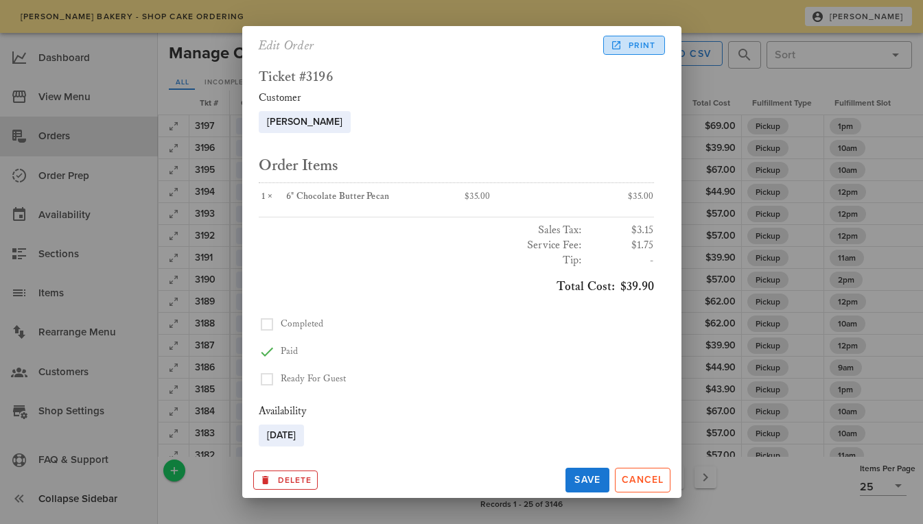
click at [623, 41] on span "Print" at bounding box center [634, 45] width 43 height 12
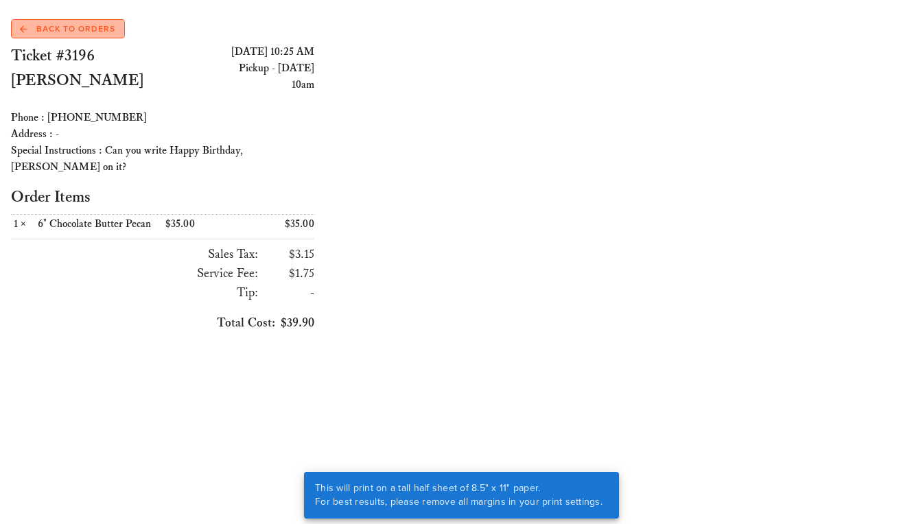
click at [59, 30] on span "Back to Orders" at bounding box center [67, 29] width 95 height 12
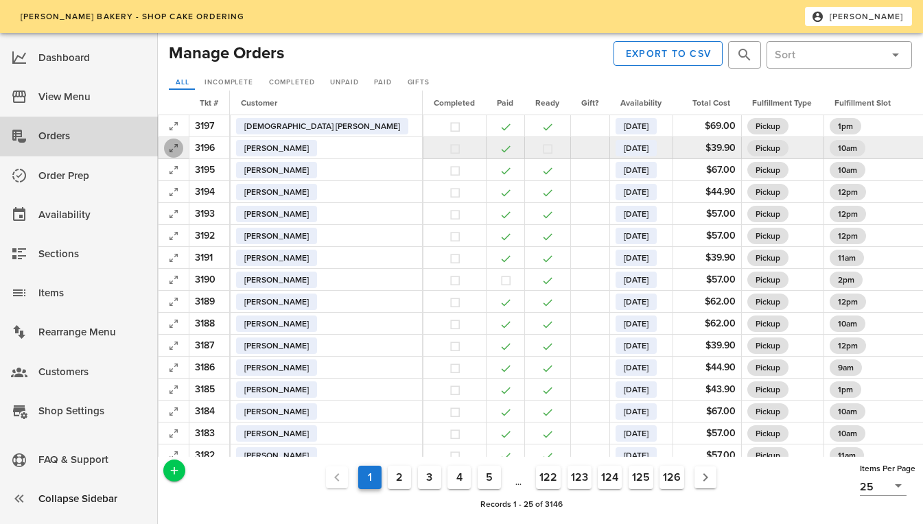
click at [172, 148] on icon "button" at bounding box center [173, 148] width 16 height 16
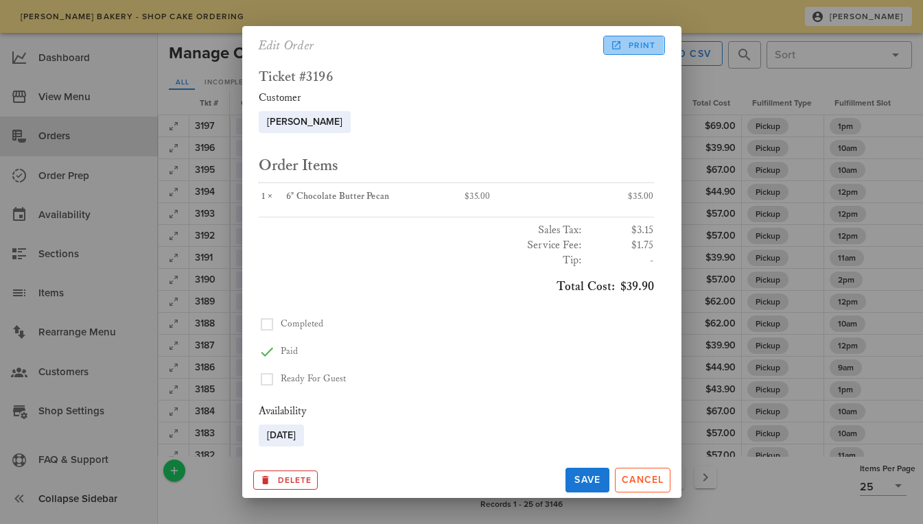
click at [631, 43] on span "Print" at bounding box center [634, 45] width 43 height 12
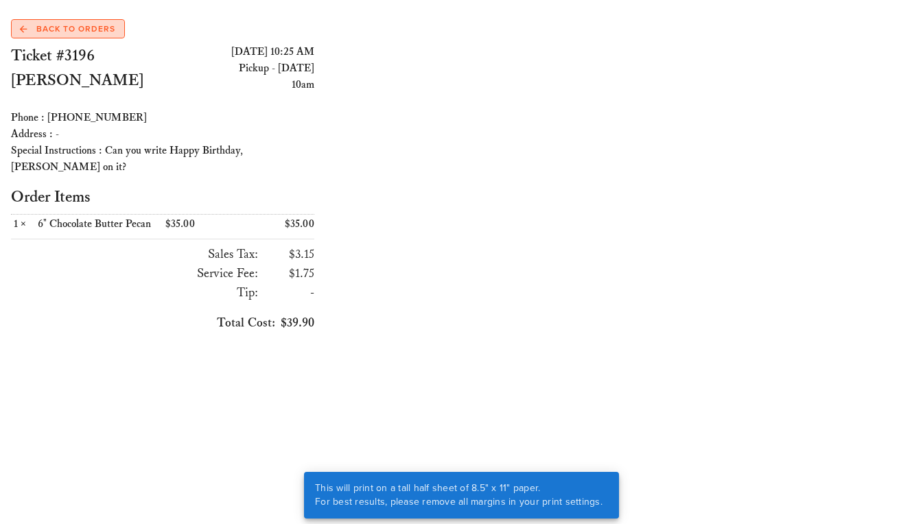
click at [78, 26] on span "Back to Orders" at bounding box center [67, 29] width 95 height 12
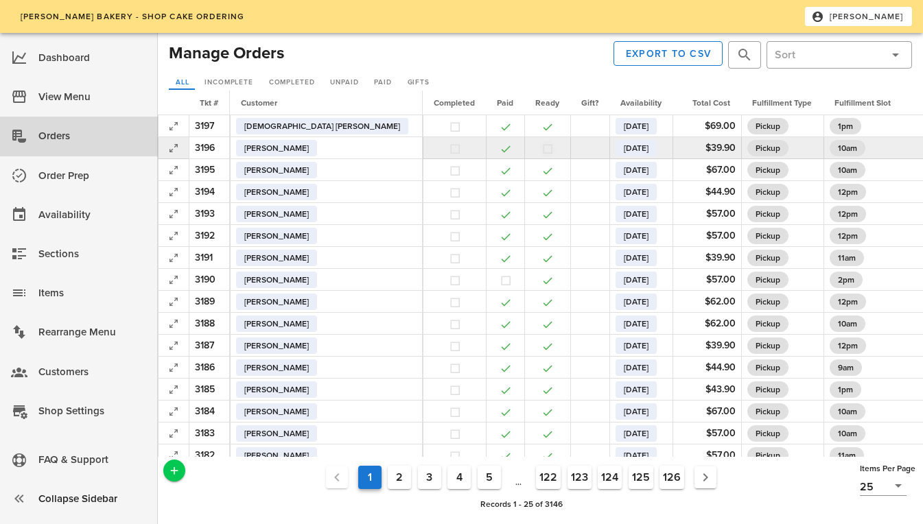
click at [542, 149] on button "button" at bounding box center [548, 149] width 12 height 12
